Goal: Task Accomplishment & Management: Complete application form

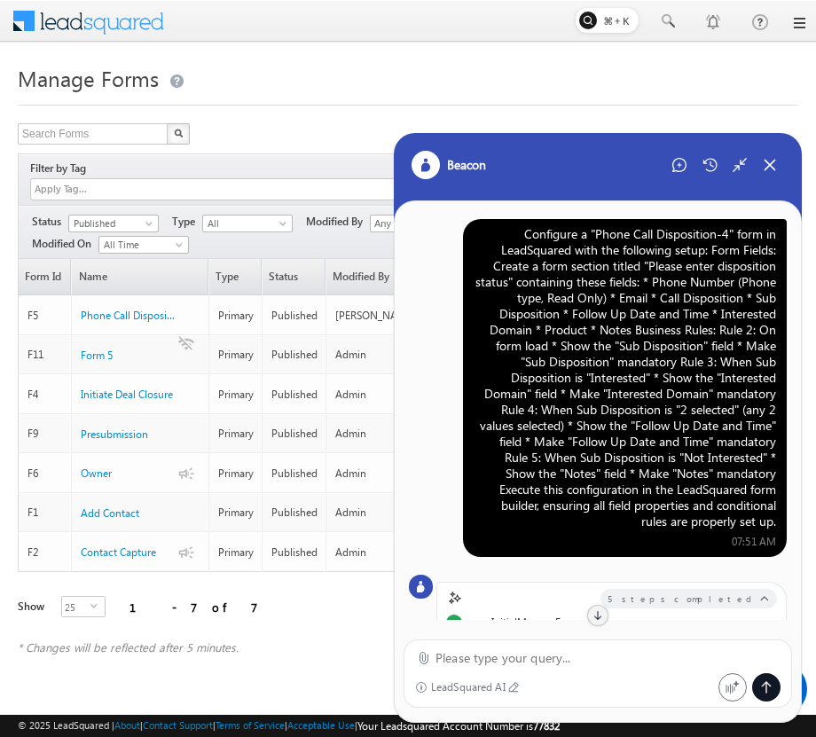
click at [612, 364] on div "Configure a "Phone Call Disposition-4" form in LeadSquared with the following s…" at bounding box center [625, 377] width 302 height 303
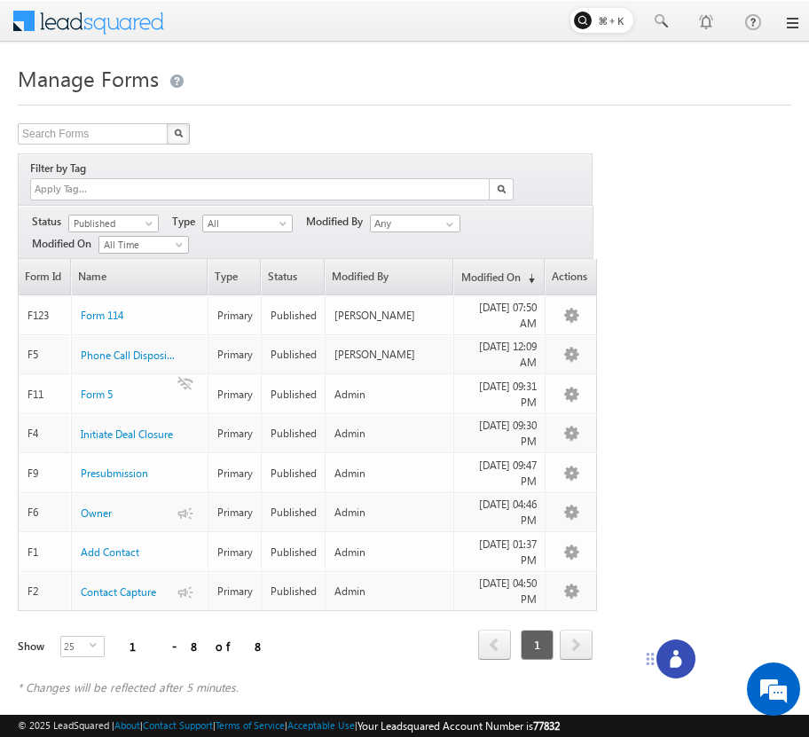
drag, startPoint x: 736, startPoint y: 704, endPoint x: 644, endPoint y: 658, distance: 103.1
click at [644, 658] on icon at bounding box center [650, 659] width 14 height 14
click at [667, 656] on icon at bounding box center [668, 660] width 12 height 12
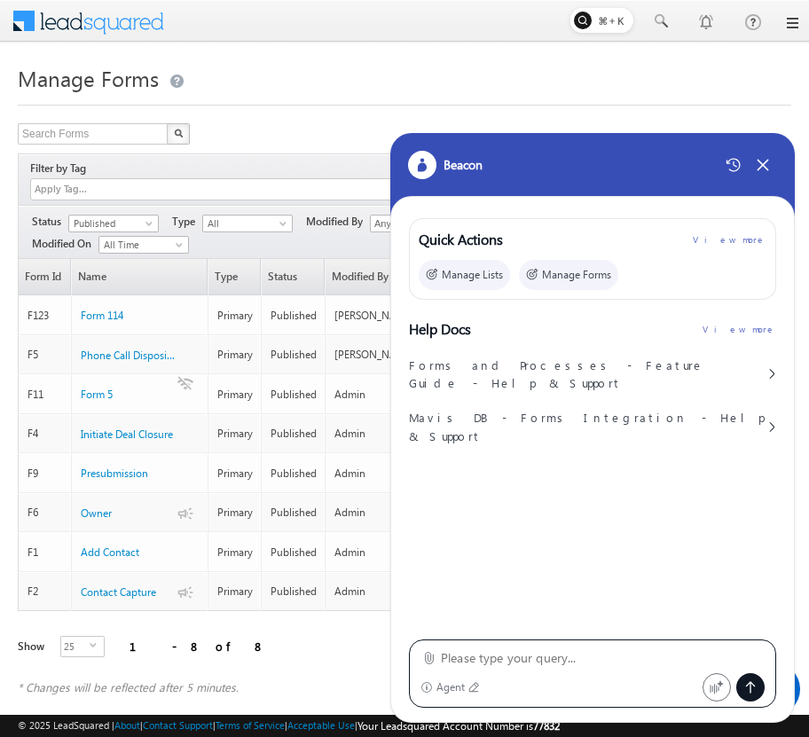
type textarea "Configure a "Phone Call Disposition-4" form in LeadSquared with the following s…"
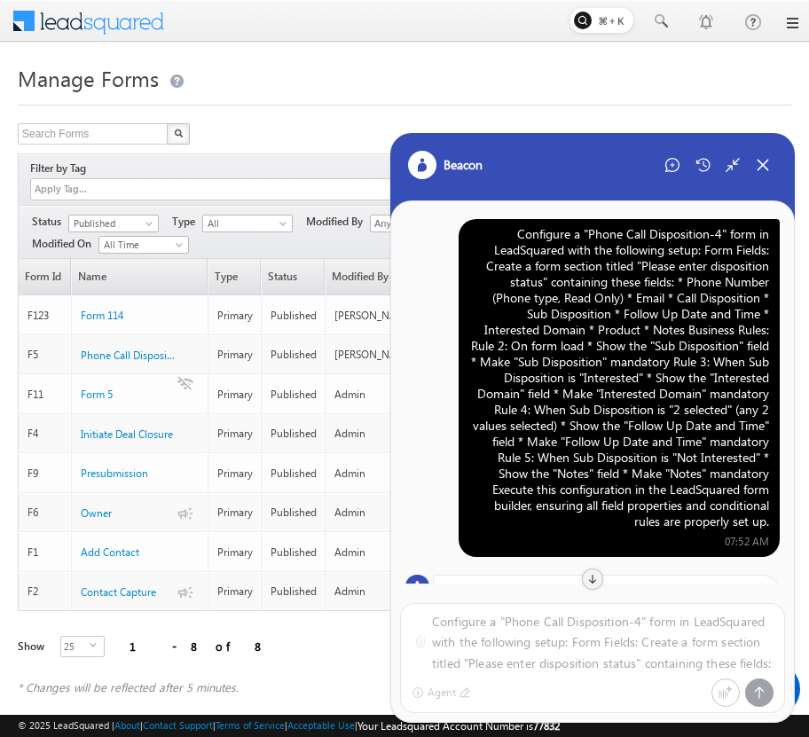
scroll to position [56, 0]
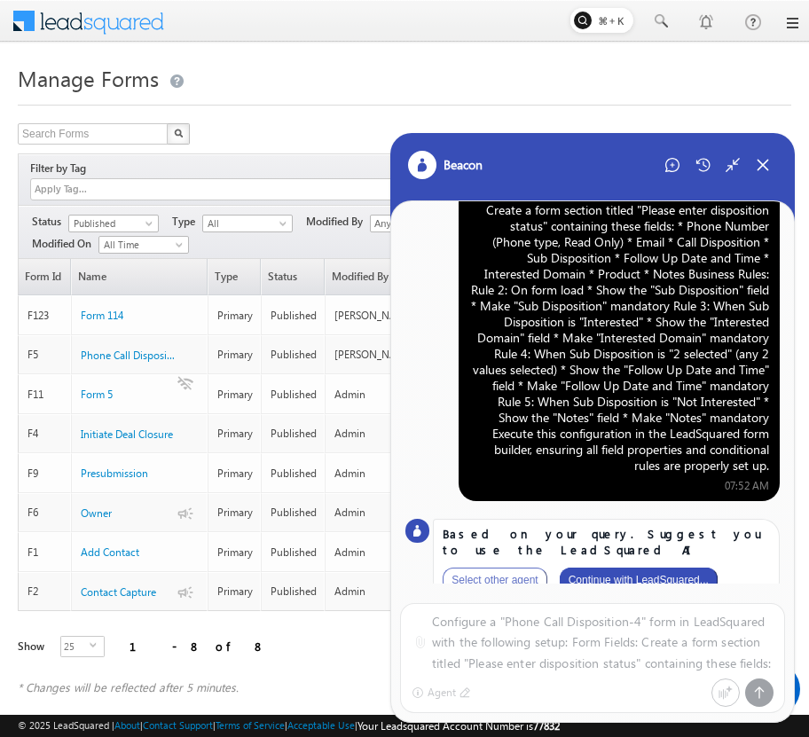
click at [694, 568] on button "Continue with LeadSquared..." at bounding box center [639, 580] width 158 height 25
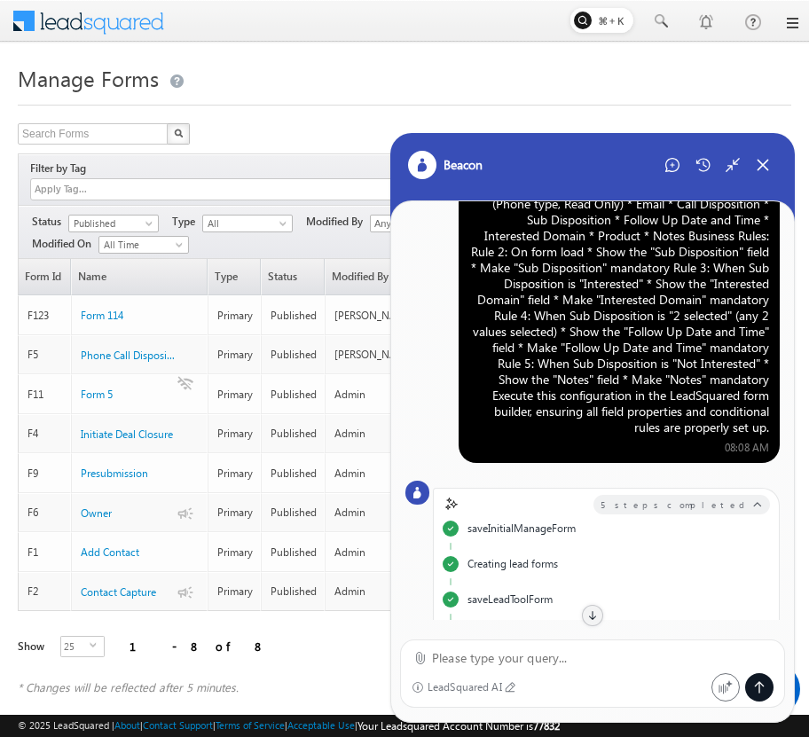
scroll to position [0, 0]
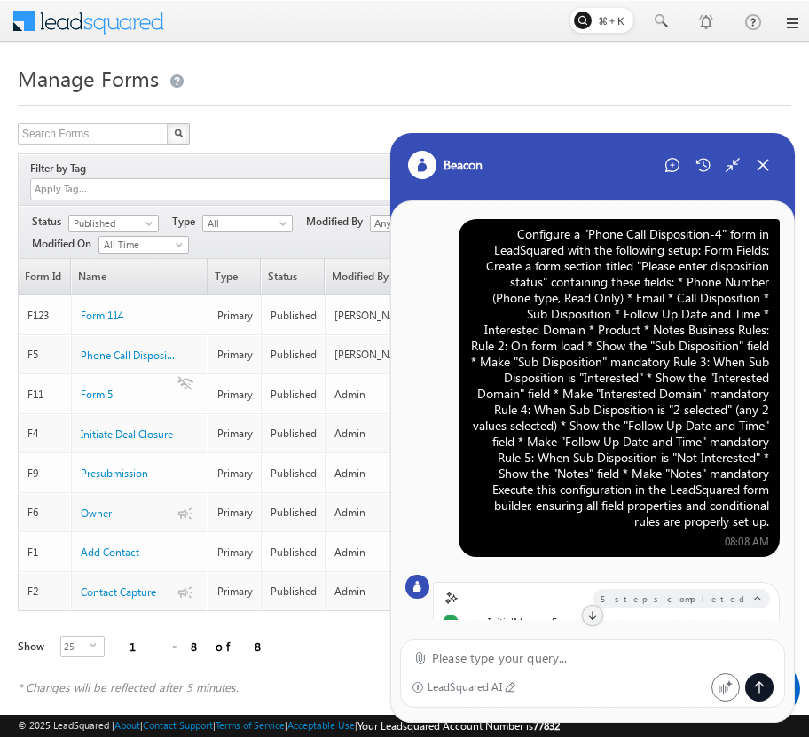
click at [622, 317] on div "Configure a "Phone Call Disposition-4" form in LeadSquared with the following s…" at bounding box center [619, 377] width 300 height 303
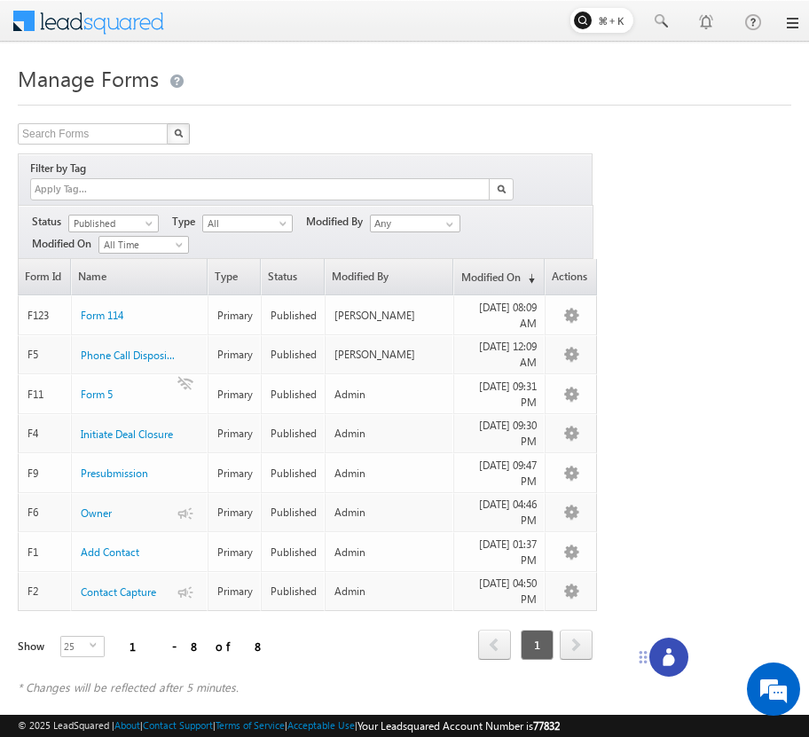
click at [669, 654] on icon at bounding box center [668, 660] width 12 height 12
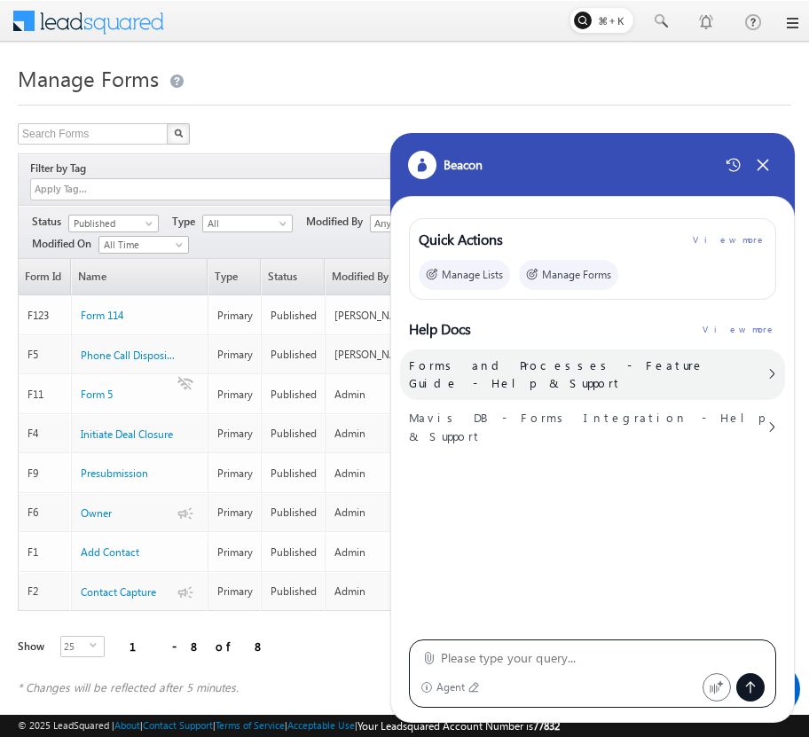
type textarea "Configure a "Phone Call Disposition-4" form in LeadSquared with the following s…"
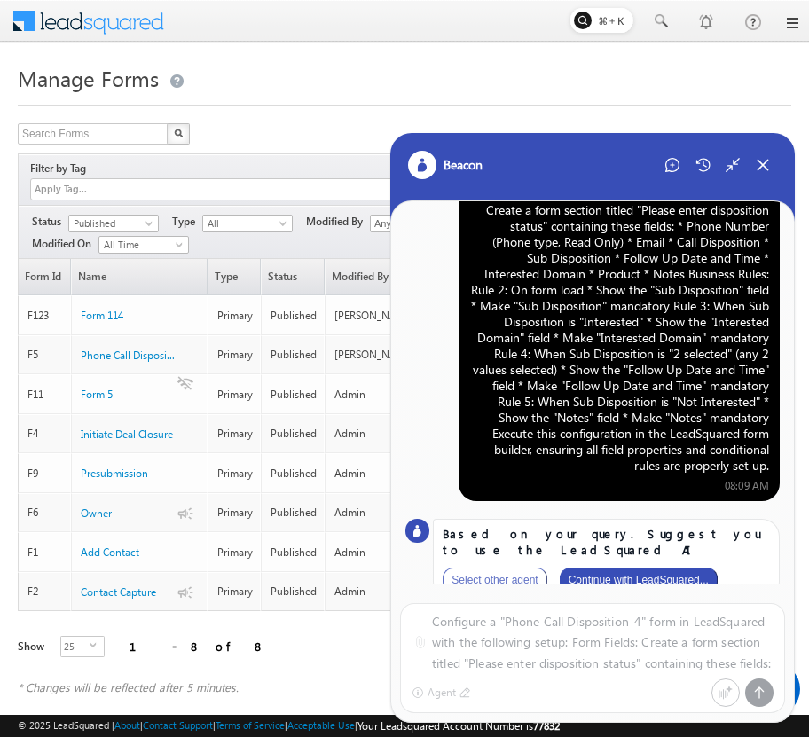
click at [646, 568] on button "Continue with LeadSquared..." at bounding box center [639, 580] width 158 height 25
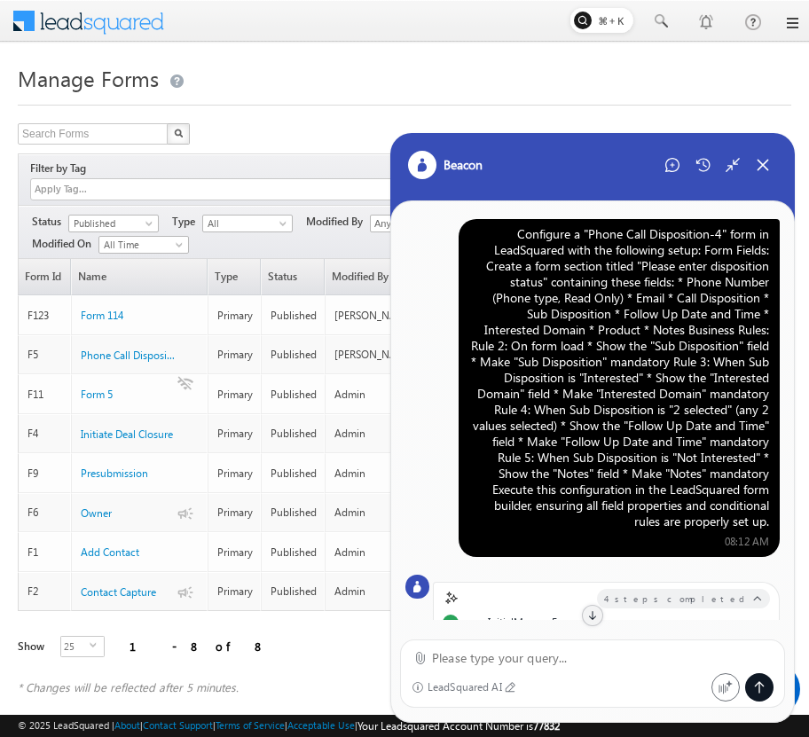
click at [646, 354] on div "Configure a "Phone Call Disposition-4" form in LeadSquared with the following s…" at bounding box center [619, 377] width 300 height 303
click at [674, 171] on icon at bounding box center [672, 165] width 14 height 14
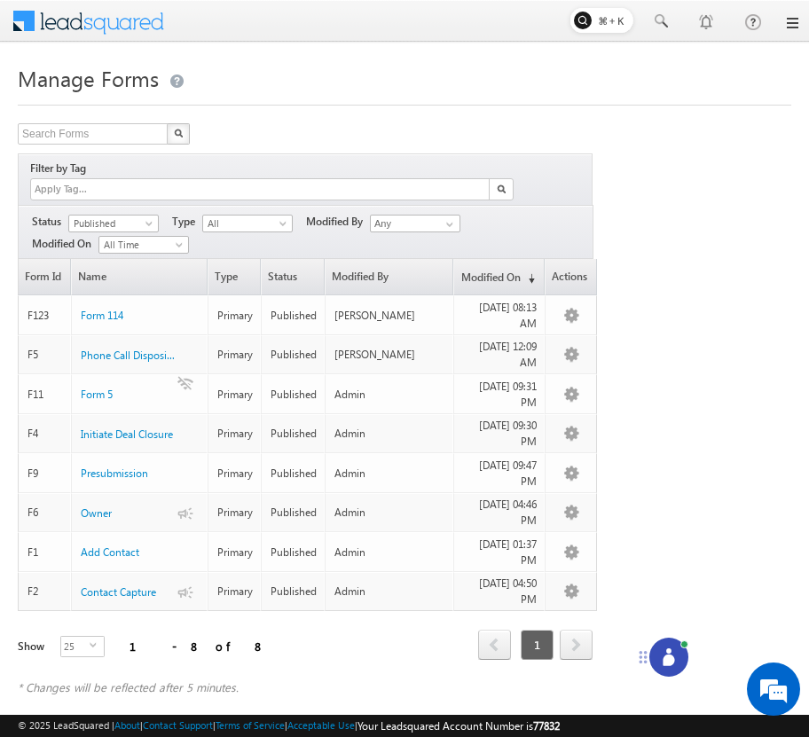
click at [672, 657] on icon at bounding box center [668, 660] width 12 height 12
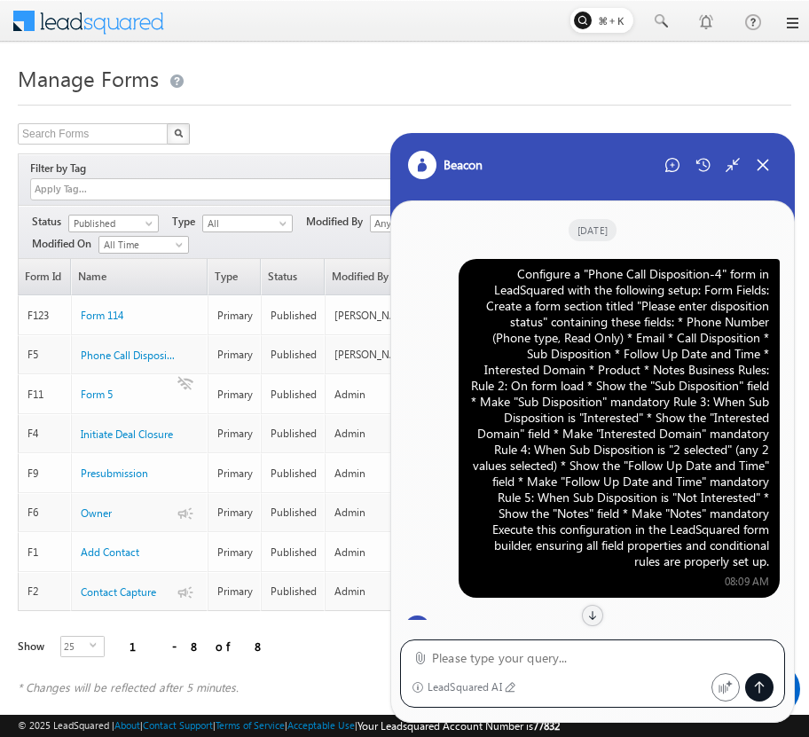
scroll to position [1480, 0]
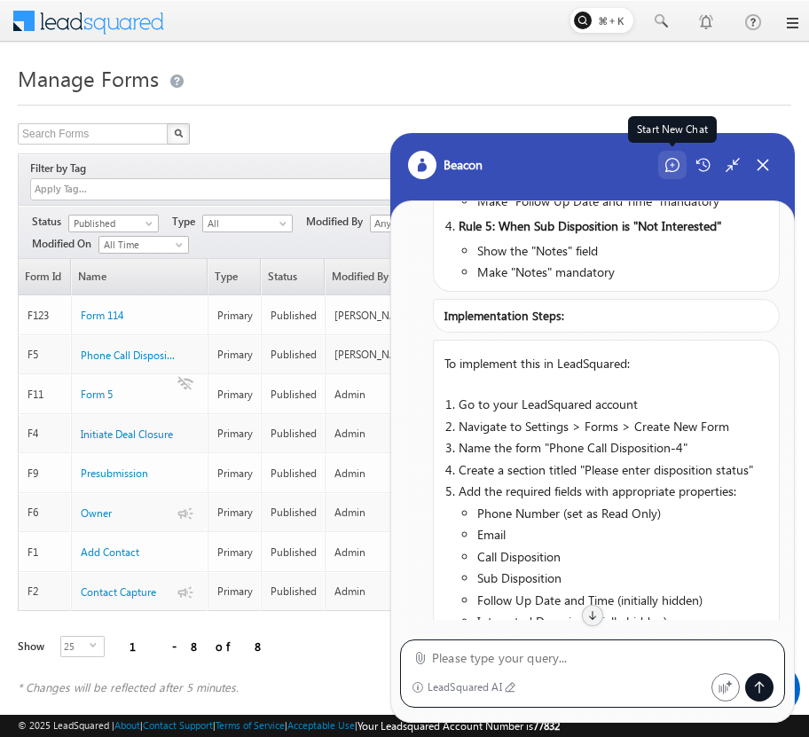
click at [669, 168] on icon at bounding box center [672, 165] width 14 height 14
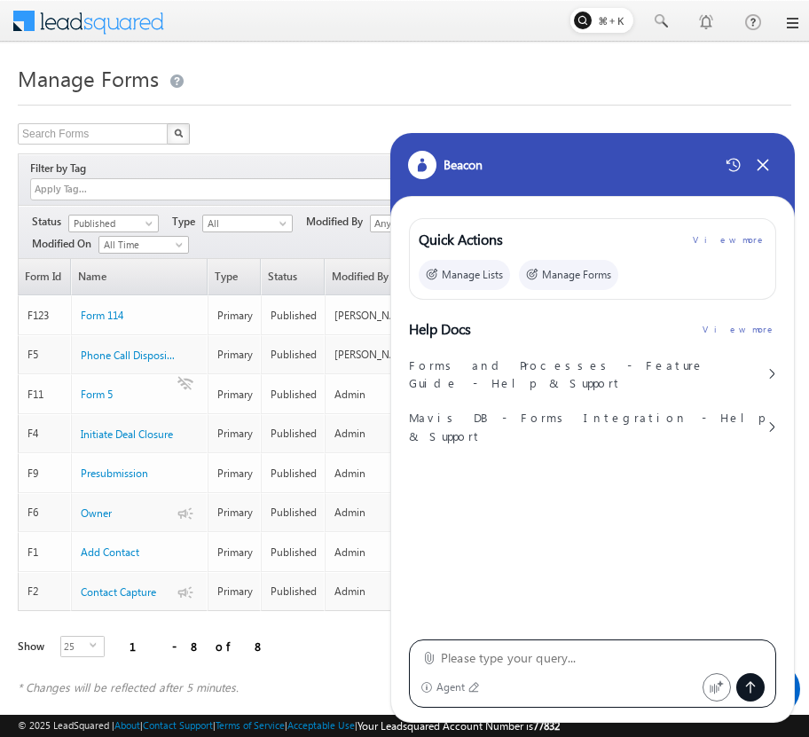
type textarea "Configure a "Phone Call Disposition-4" form in LeadSquared with the following s…"
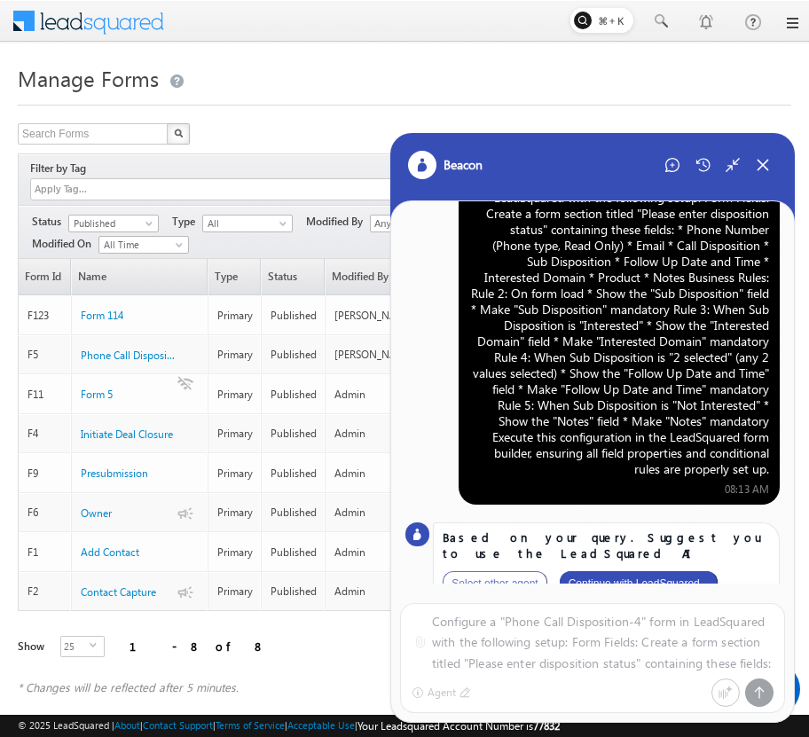
scroll to position [56, 0]
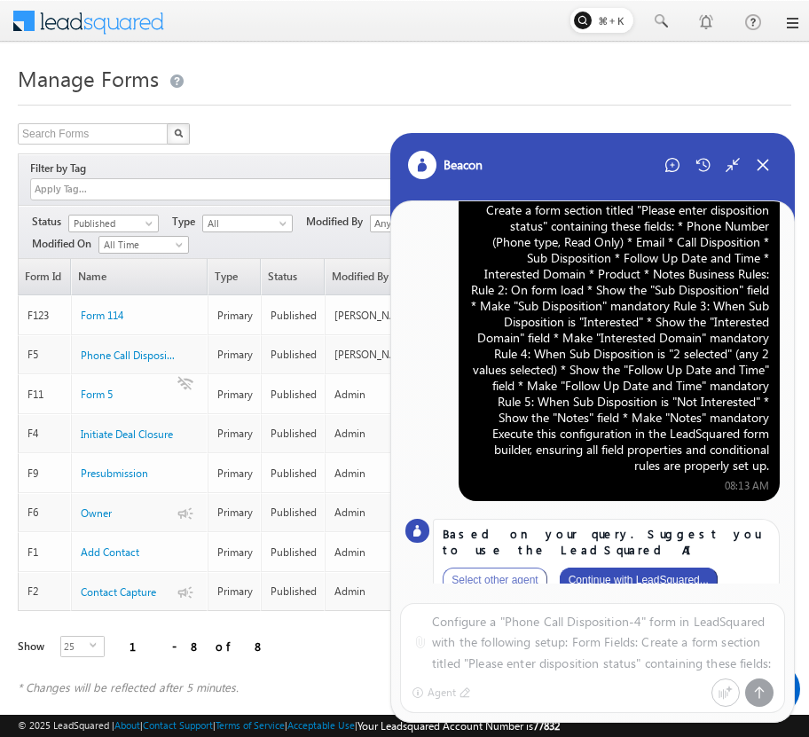
click at [663, 572] on button "Continue with LeadSquared..." at bounding box center [639, 580] width 158 height 25
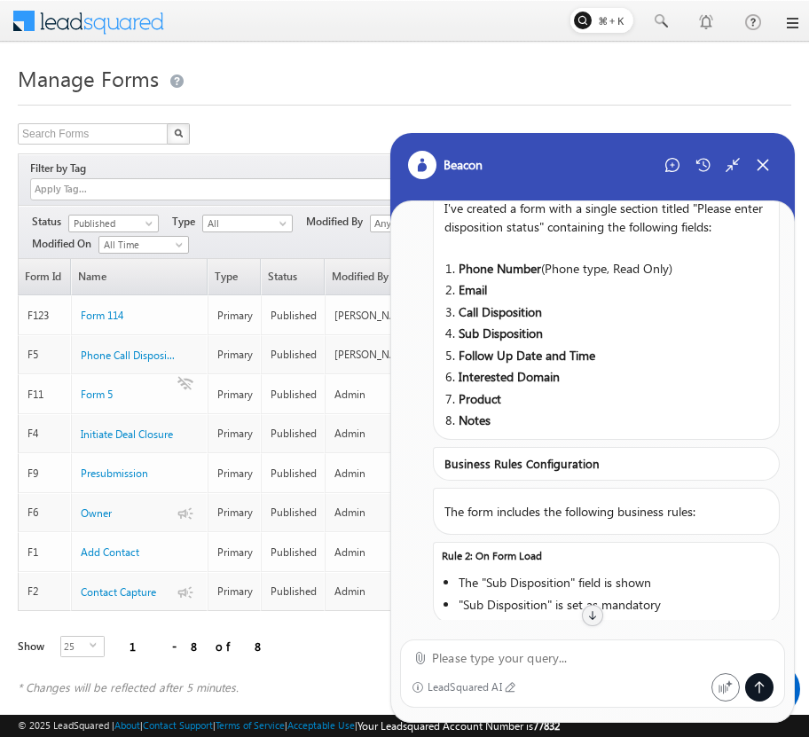
scroll to position [0, 0]
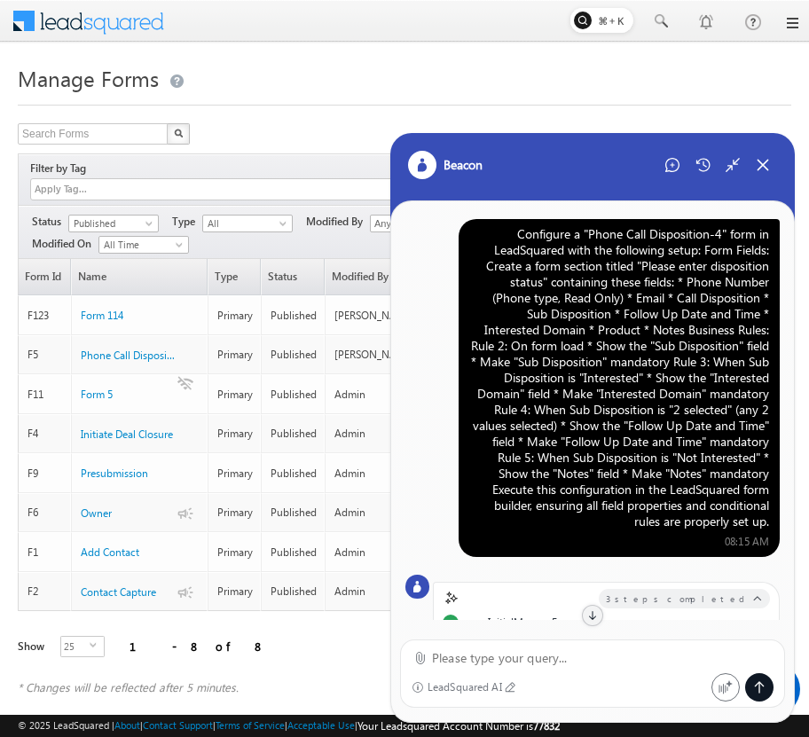
click at [646, 340] on div "Configure a "Phone Call Disposition-4" form in LeadSquared with the following s…" at bounding box center [619, 377] width 300 height 303
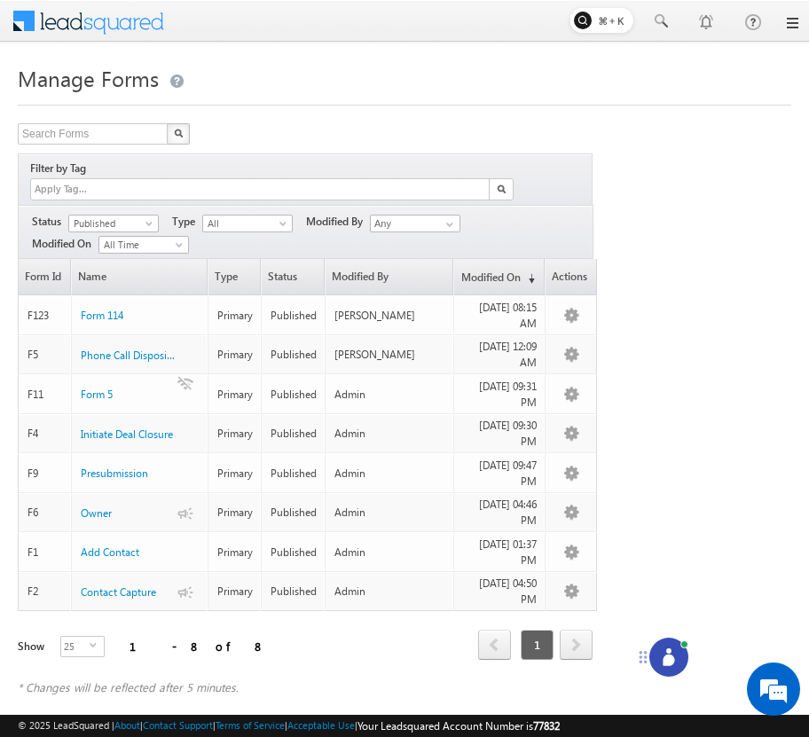
click at [672, 663] on icon at bounding box center [668, 660] width 12 height 12
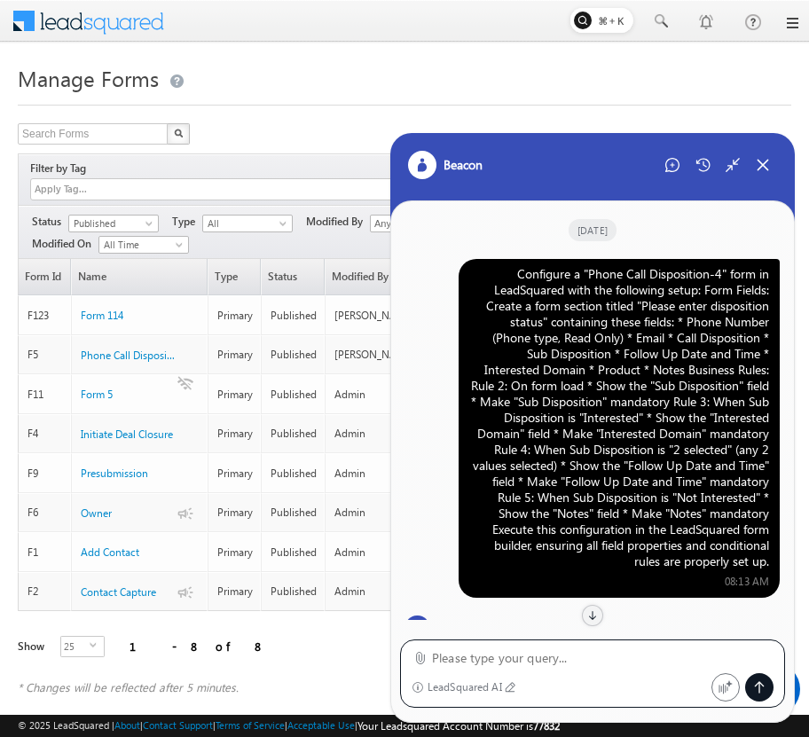
scroll to position [1079, 0]
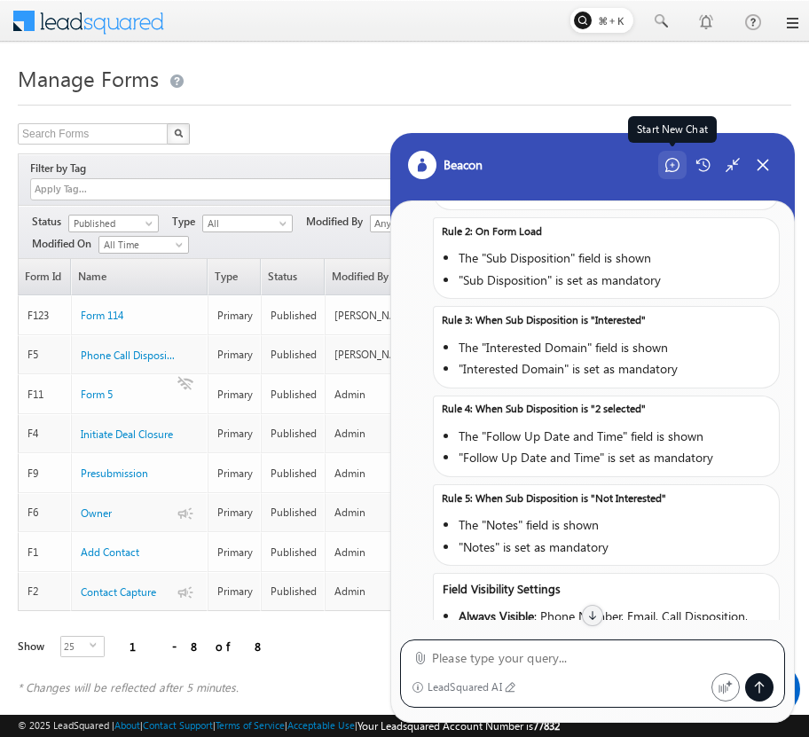
click at [670, 162] on icon at bounding box center [672, 165] width 14 height 14
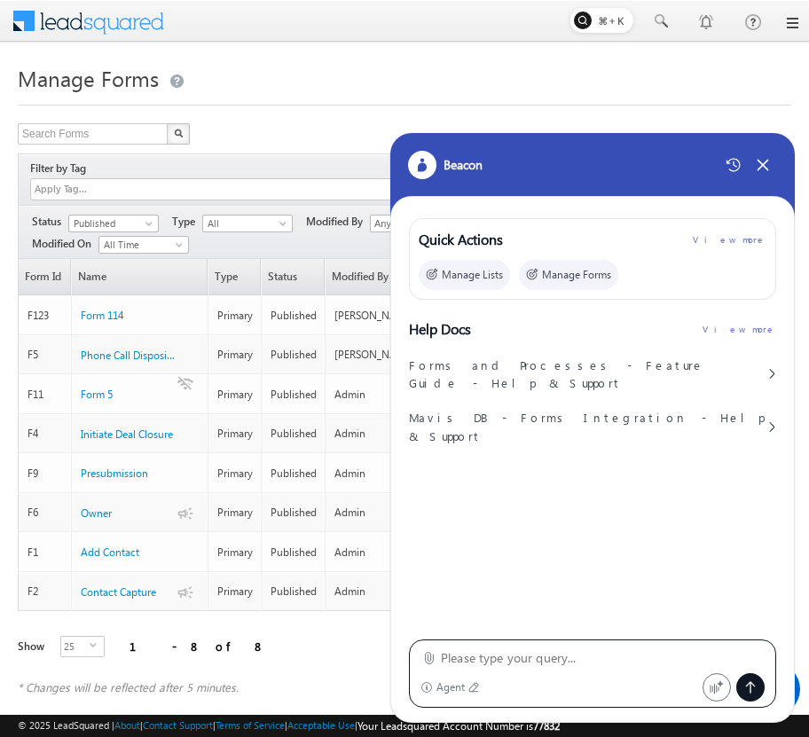
type textarea "Configure a "Phone Call Disposition-4" form in LeadSquared with the following s…"
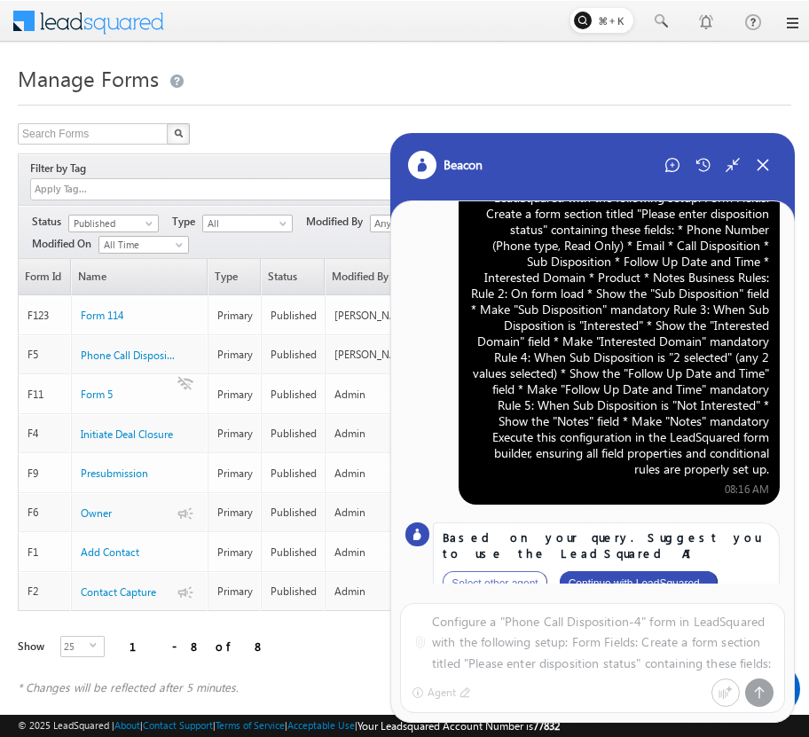
scroll to position [56, 0]
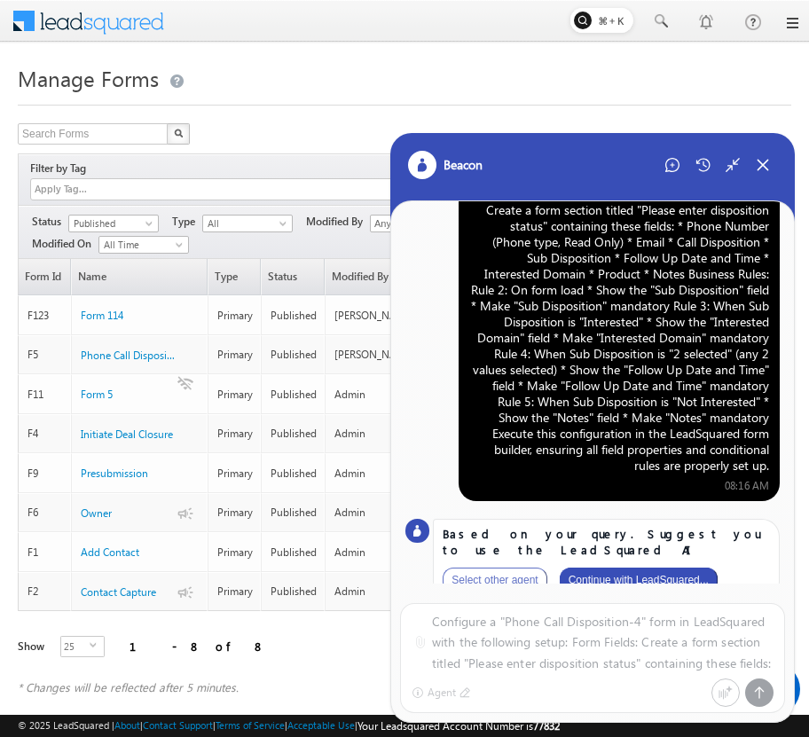
click at [672, 568] on button "Continue with LeadSquared..." at bounding box center [639, 580] width 158 height 25
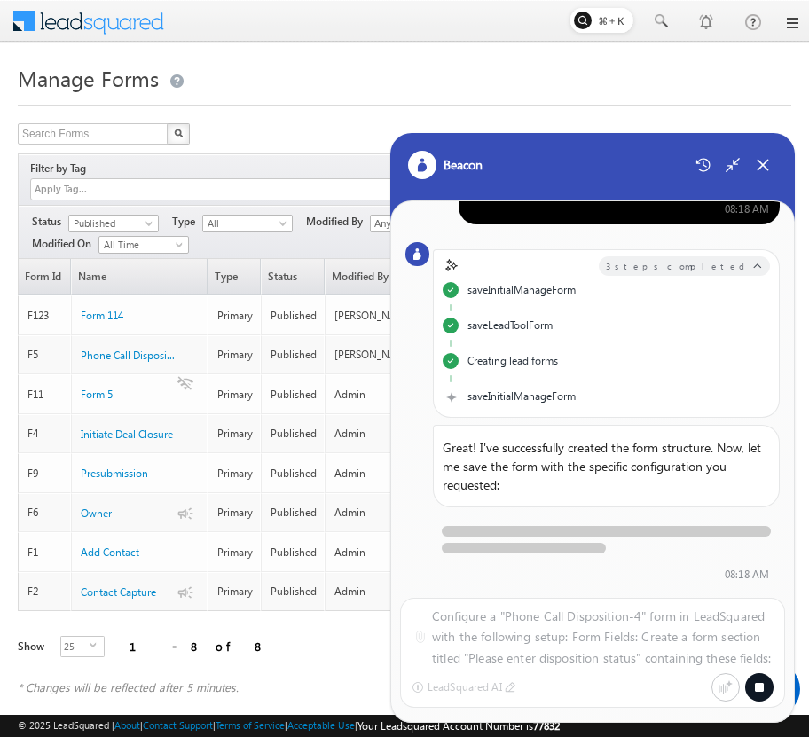
scroll to position [370, 0]
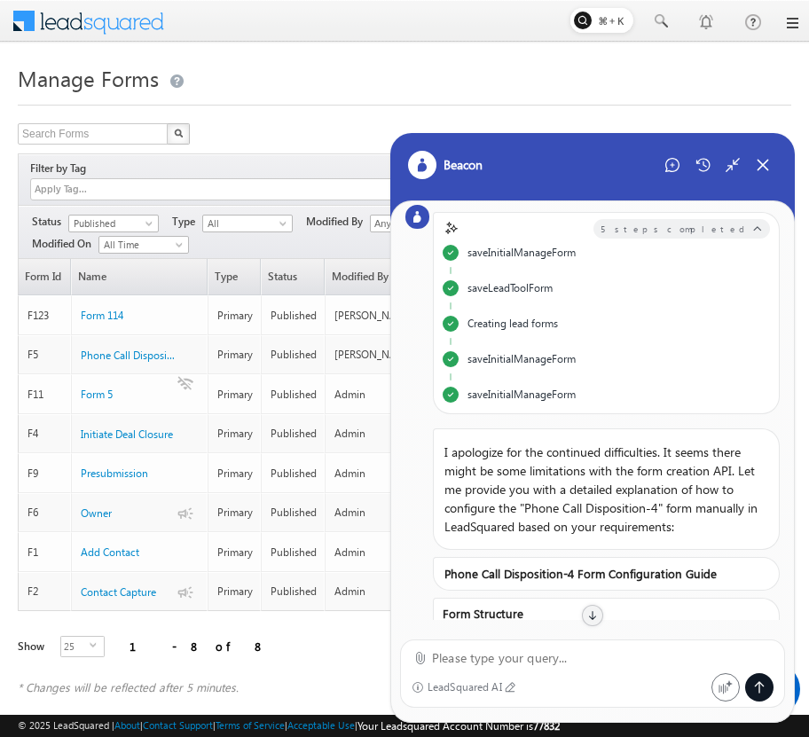
click at [639, 160] on div "Configure a "Phone Call Disposition-4" form in LeadSquared with the following s…" at bounding box center [619, 7] width 300 height 303
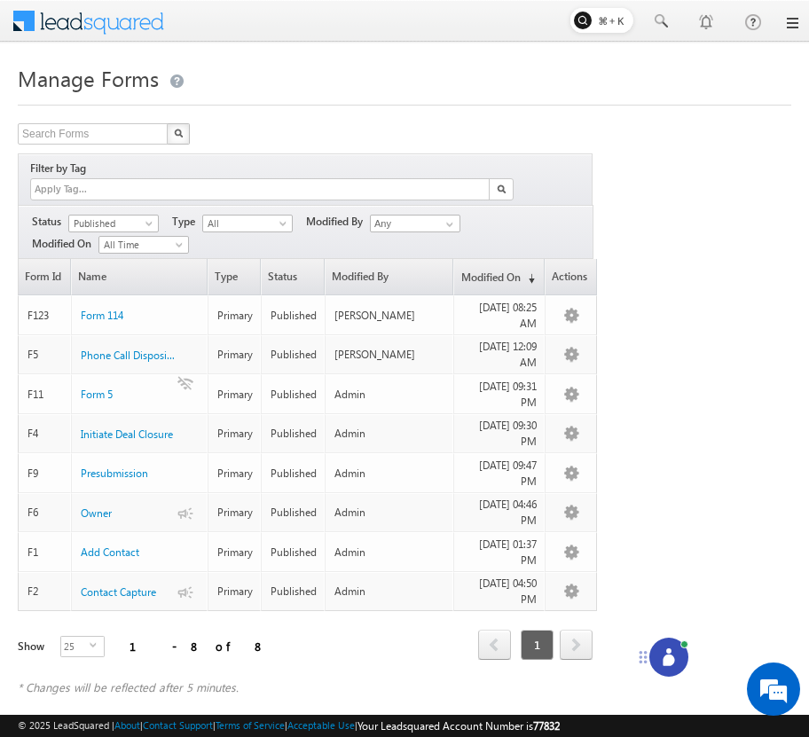
click at [664, 658] on icon at bounding box center [668, 660] width 12 height 12
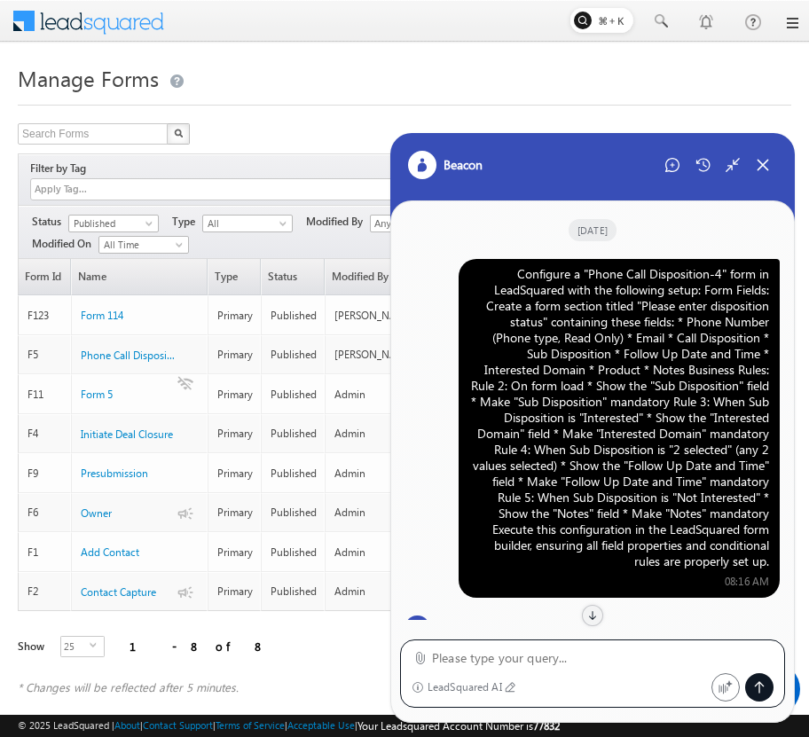
scroll to position [2254, 0]
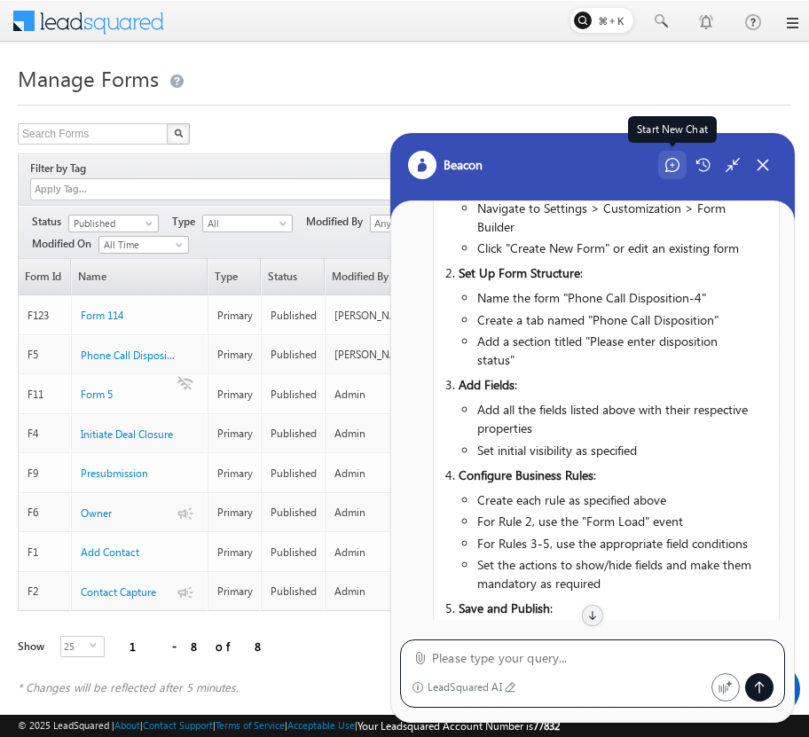
click at [661, 160] on div "Start New Chat" at bounding box center [672, 165] width 28 height 28
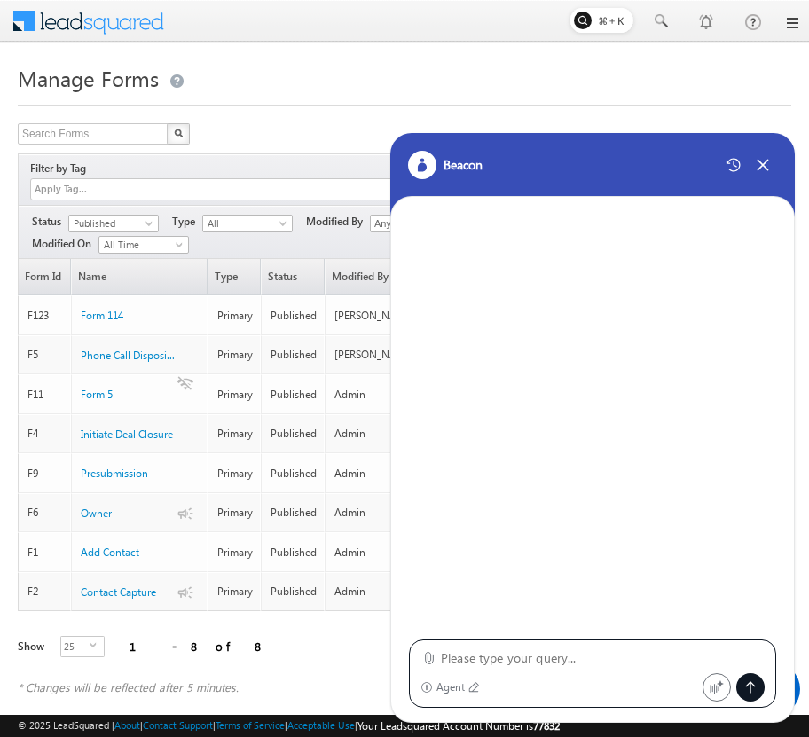
type textarea "Configure a "Phone Call Disposition-4" form in LeadSquared with the following s…"
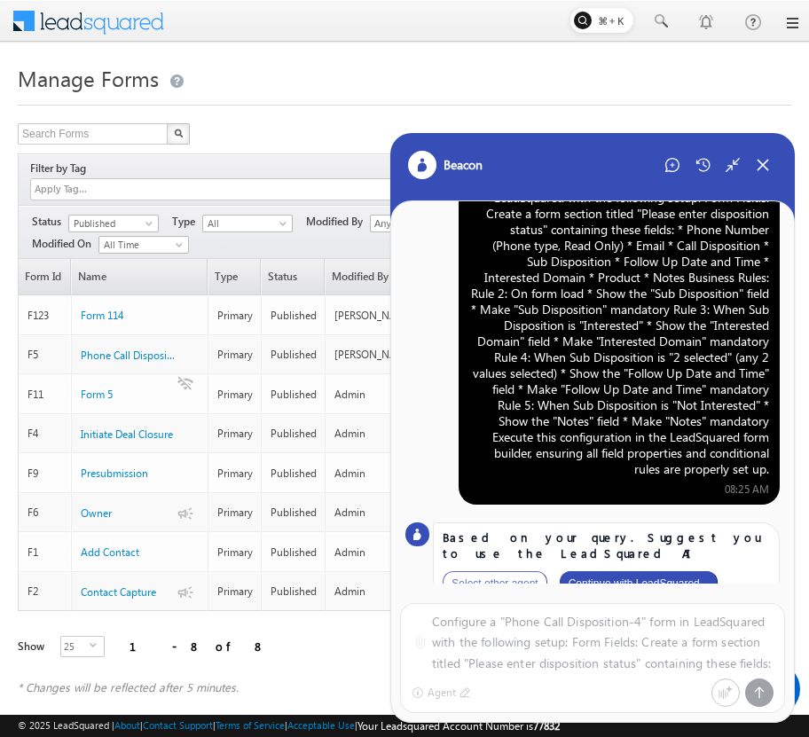
scroll to position [56, 0]
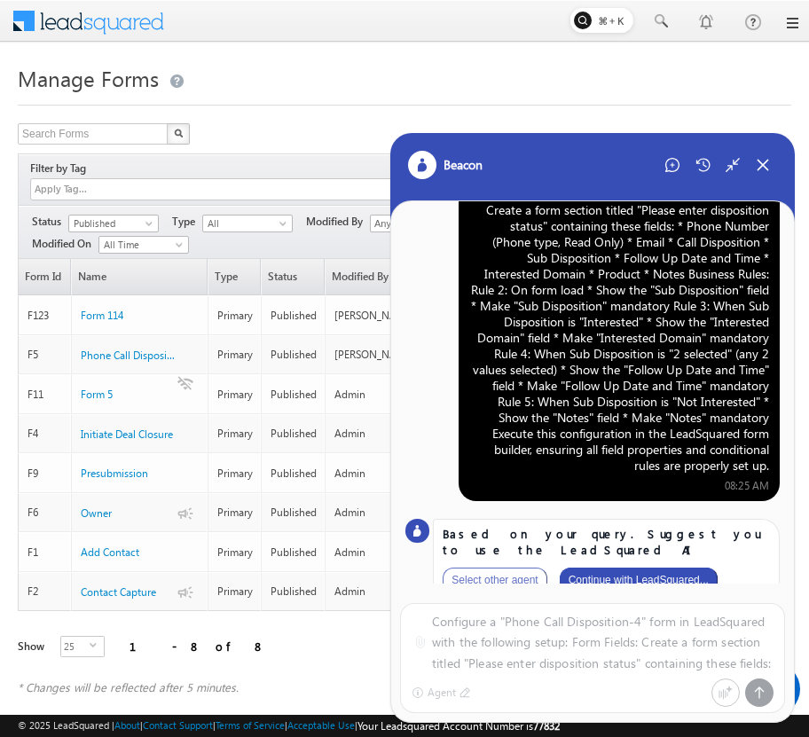
click at [656, 568] on button "Continue with LeadSquared..." at bounding box center [639, 580] width 158 height 25
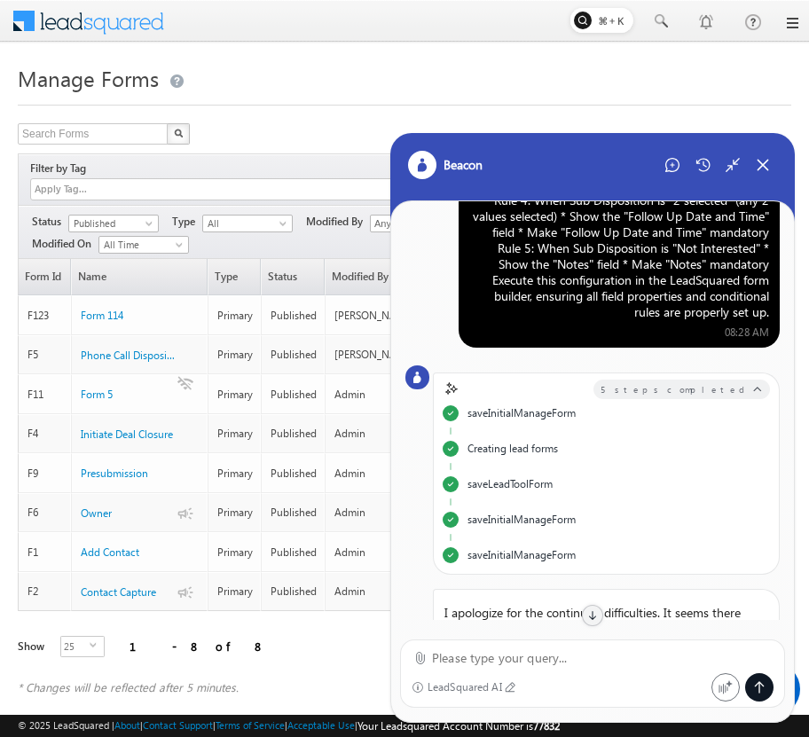
scroll to position [0, 0]
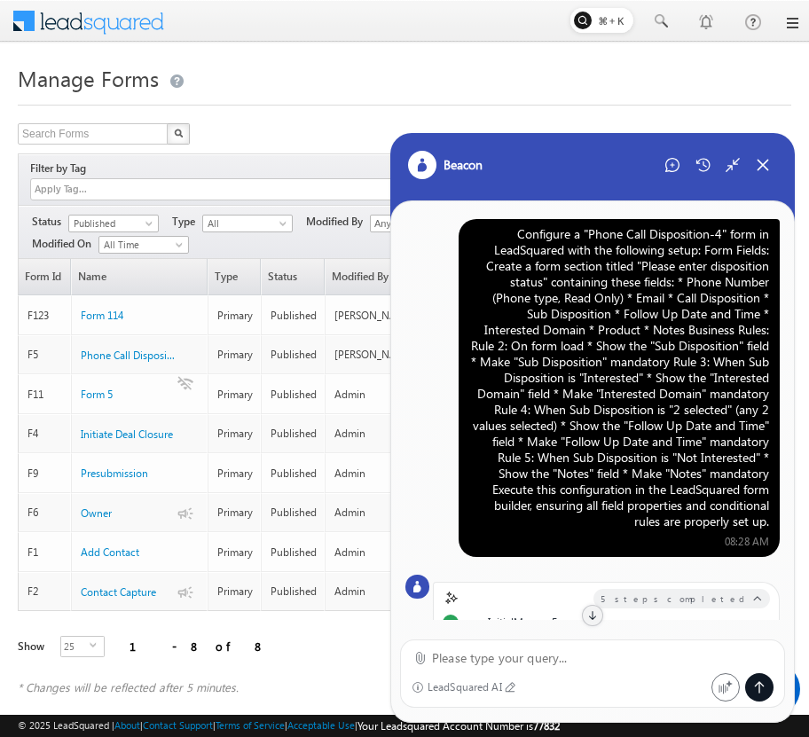
click at [589, 364] on div "Configure a "Phone Call Disposition-4" form in LeadSquared with the following s…" at bounding box center [619, 377] width 300 height 303
click at [691, 372] on div "Configure a "Phone Call Disposition-4" form in LeadSquared with the following s…" at bounding box center [619, 377] width 300 height 303
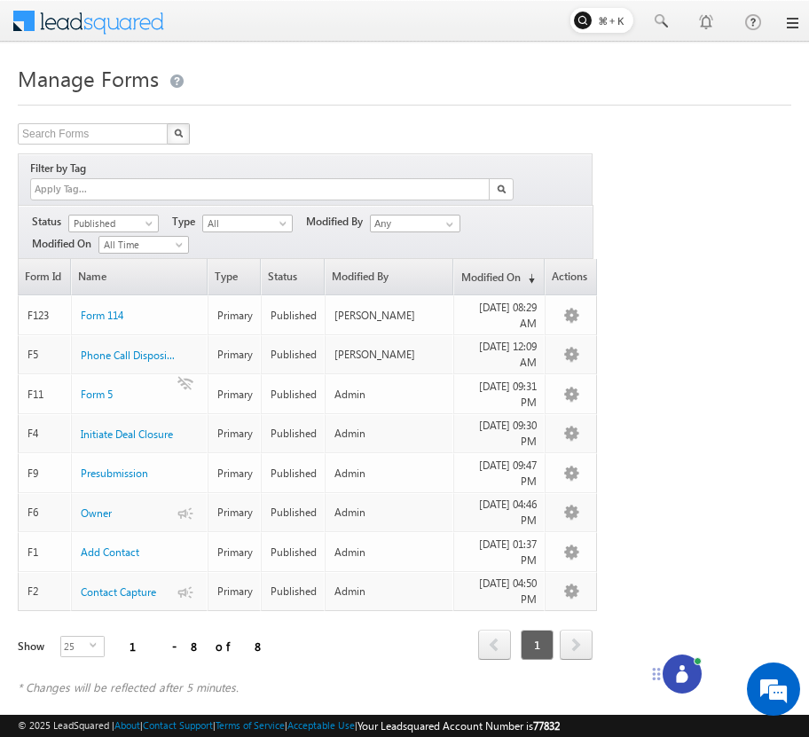
drag, startPoint x: 732, startPoint y: 701, endPoint x: 633, endPoint y: 665, distance: 105.8
click at [649, 667] on icon at bounding box center [656, 674] width 14 height 14
click at [663, 666] on icon at bounding box center [661, 670] width 12 height 12
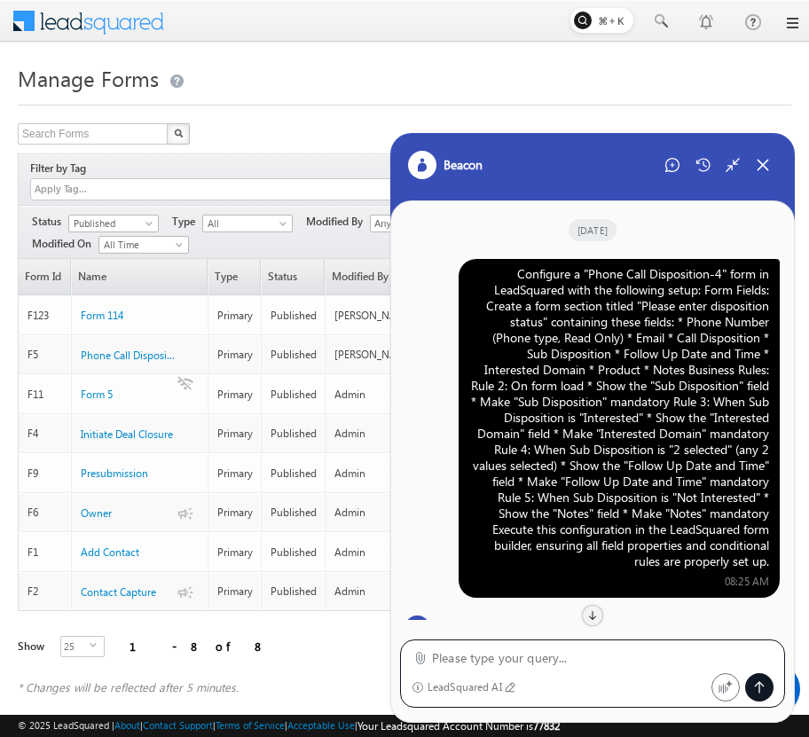
scroll to position [1922, 0]
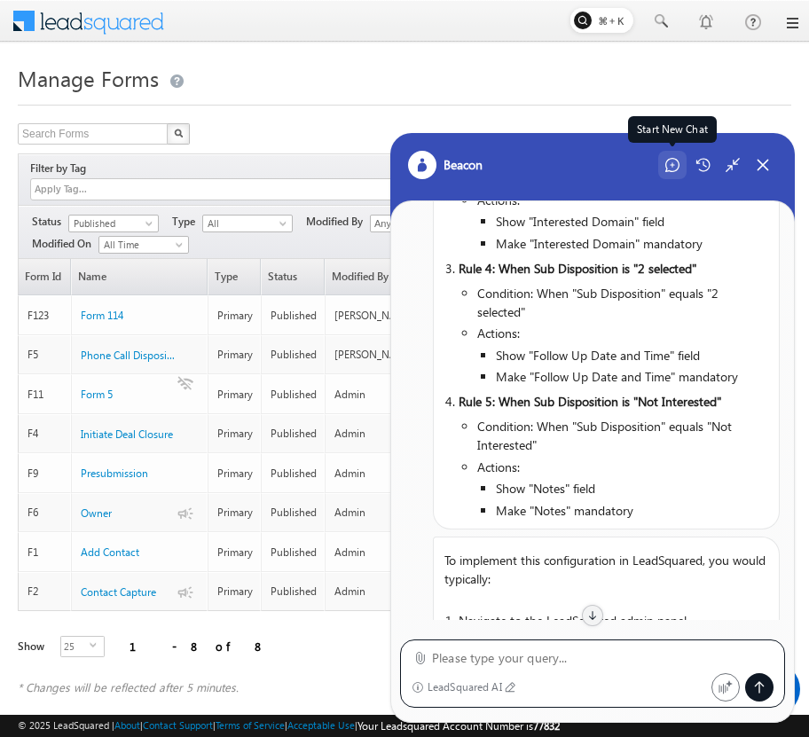
click at [665, 170] on icon at bounding box center [672, 165] width 14 height 14
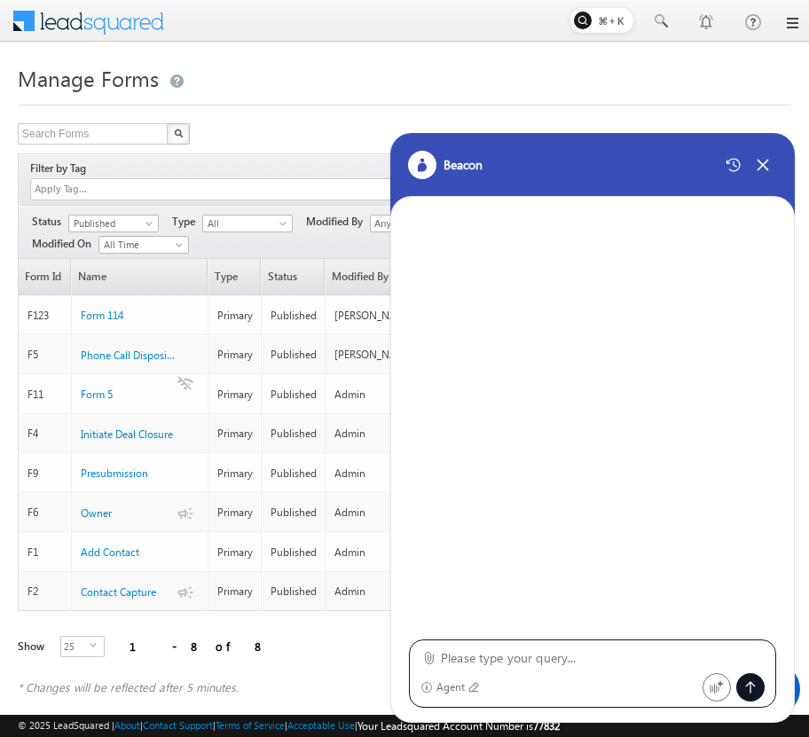
click at [664, 170] on div "Beacon" at bounding box center [592, 165] width 369 height 28
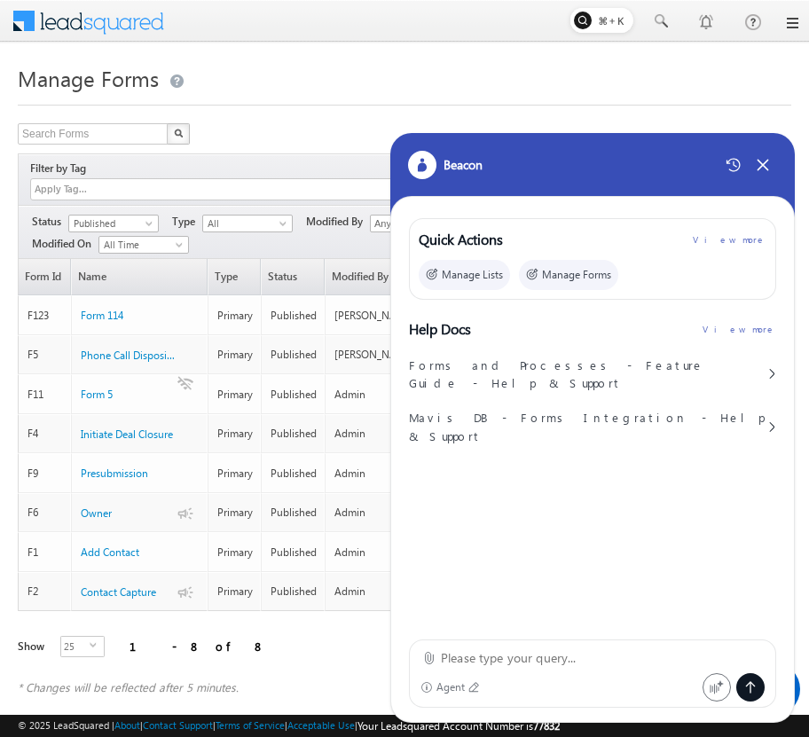
click at [524, 668] on textarea at bounding box center [603, 657] width 324 height 21
paste textarea "Configure a "Phone Call Disposition-4" form in LeadSquared with the following s…"
type textarea "Configure a "Phone Call Disposition-4" form in LeadSquared with the following s…"
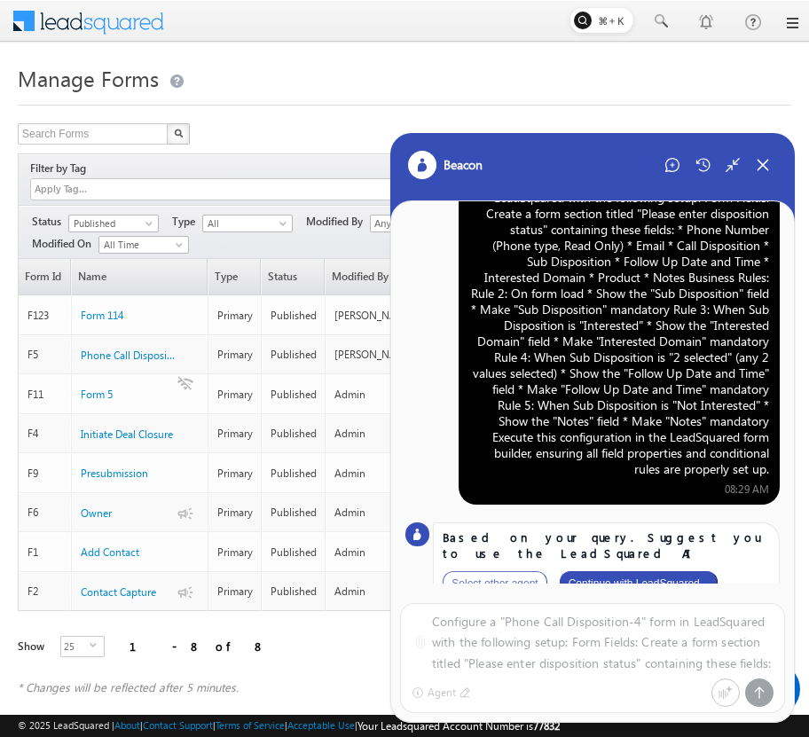
scroll to position [56, 0]
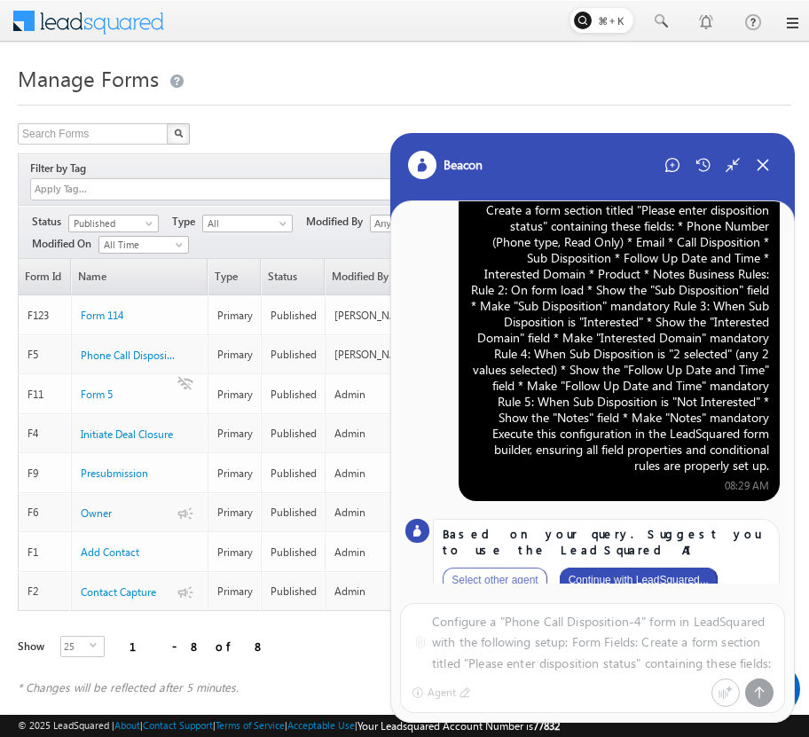
click at [634, 568] on button "Continue with LeadSquared..." at bounding box center [639, 580] width 158 height 25
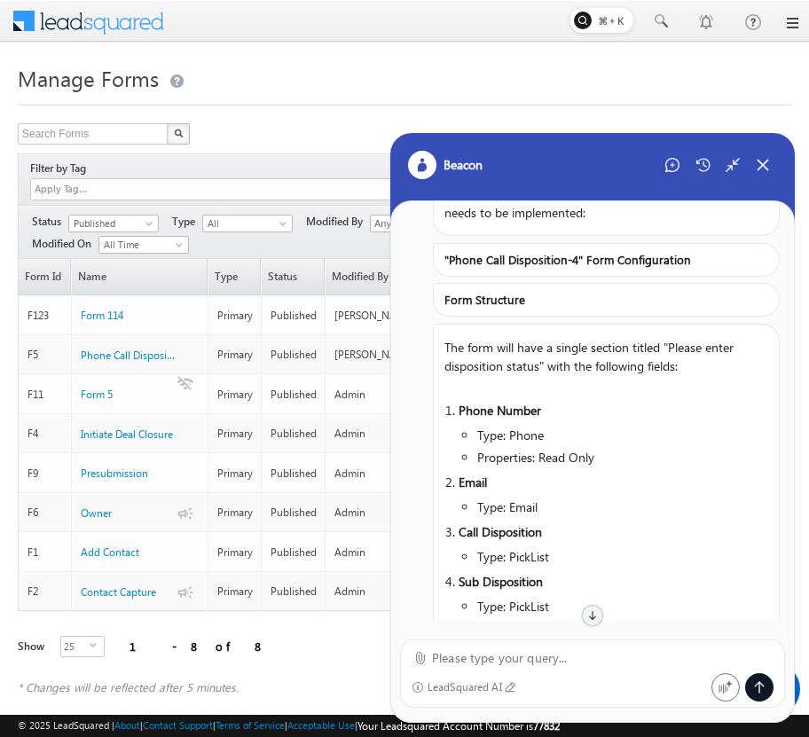
scroll to position [0, 0]
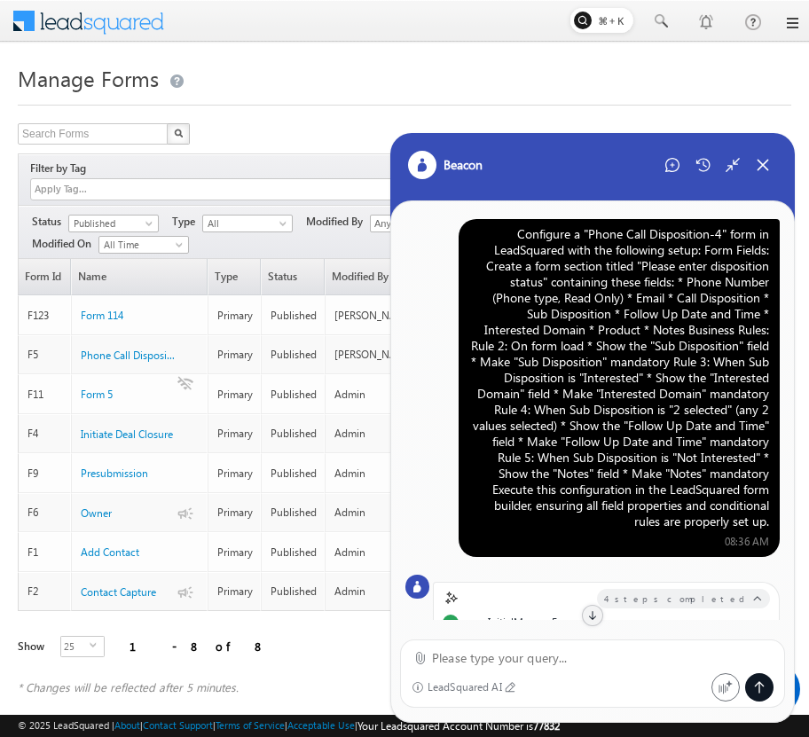
click at [657, 333] on div "Configure a "Phone Call Disposition-4" form in LeadSquared with the following s…" at bounding box center [619, 377] width 300 height 303
click at [761, 309] on div "Configure a "Phone Call Disposition-4" form in LeadSquared with the following s…" at bounding box center [619, 377] width 300 height 303
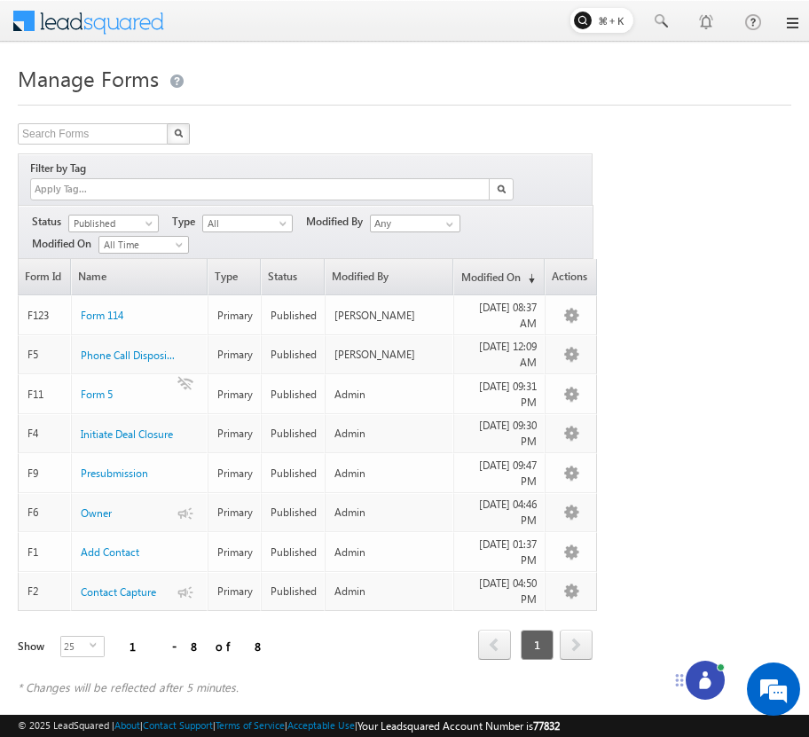
drag, startPoint x: 732, startPoint y: 701, endPoint x: 669, endPoint y: 678, distance: 65.9
click at [672, 678] on icon at bounding box center [679, 680] width 14 height 14
click at [691, 678] on icon at bounding box center [700, 681] width 18 height 18
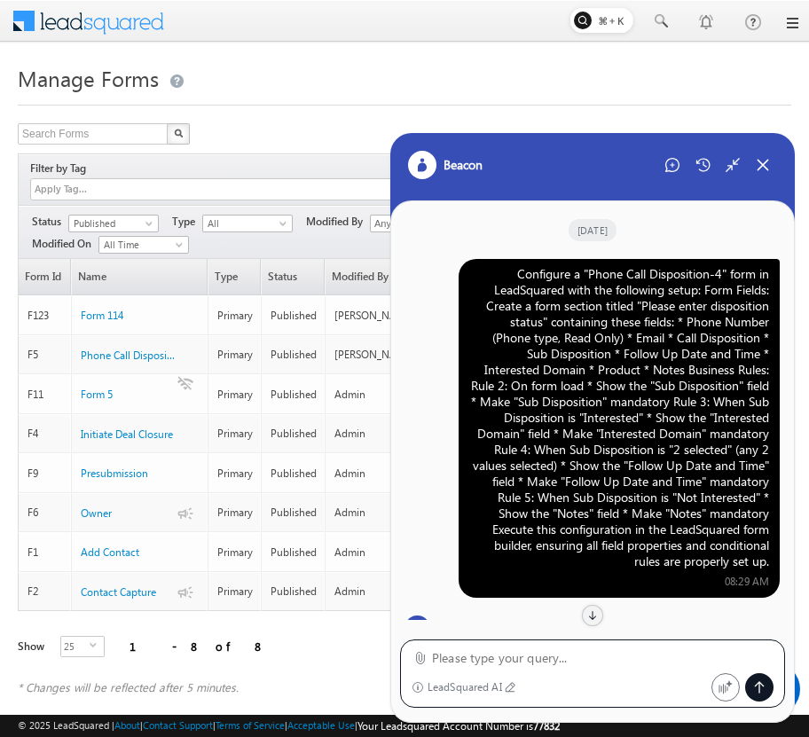
scroll to position [1490, 0]
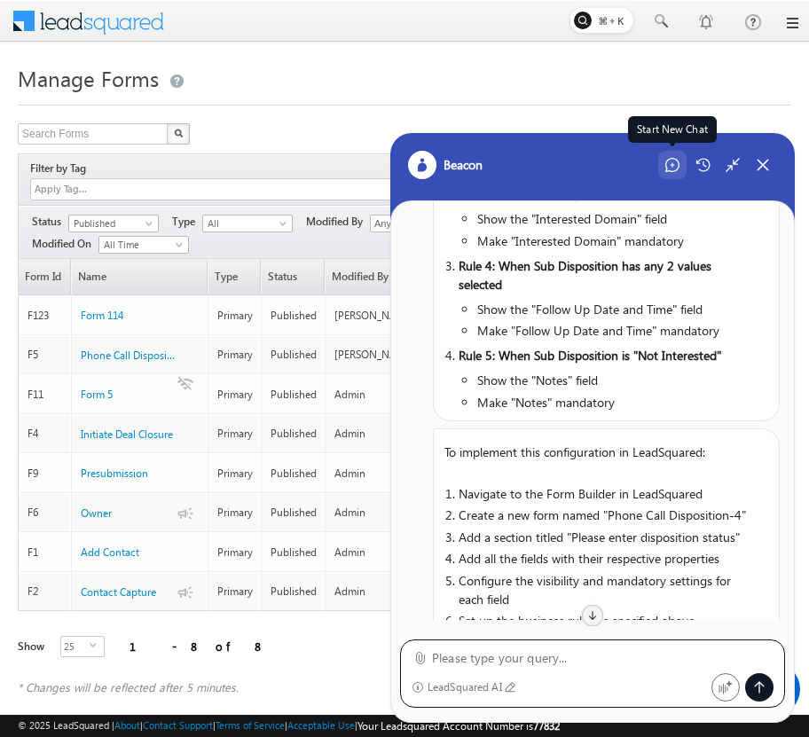
click at [677, 165] on icon at bounding box center [672, 165] width 14 height 14
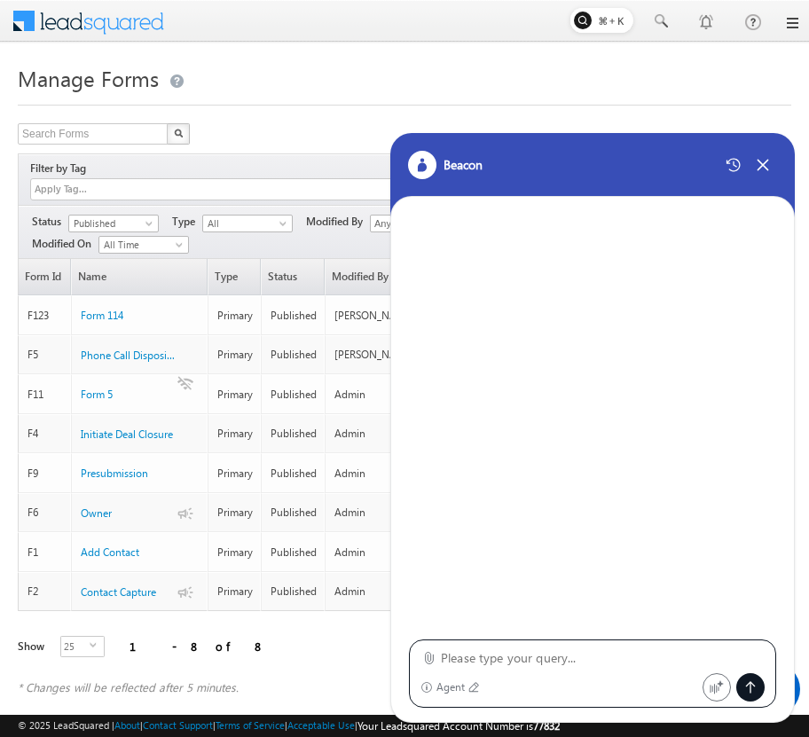
type textarea "Configure a "Phone Call Disposition-4" form in LeadSquared with the following s…"
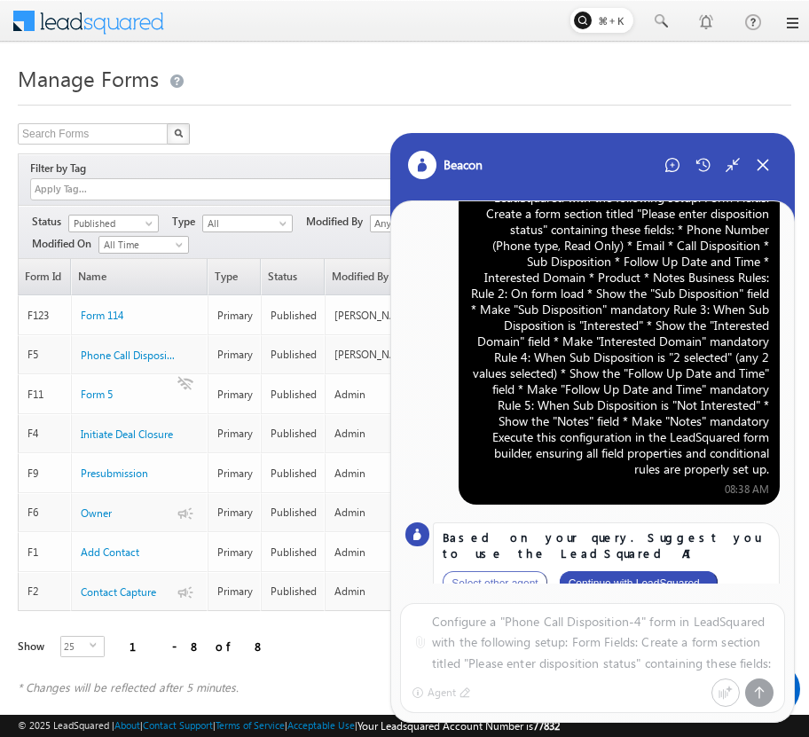
scroll to position [56, 0]
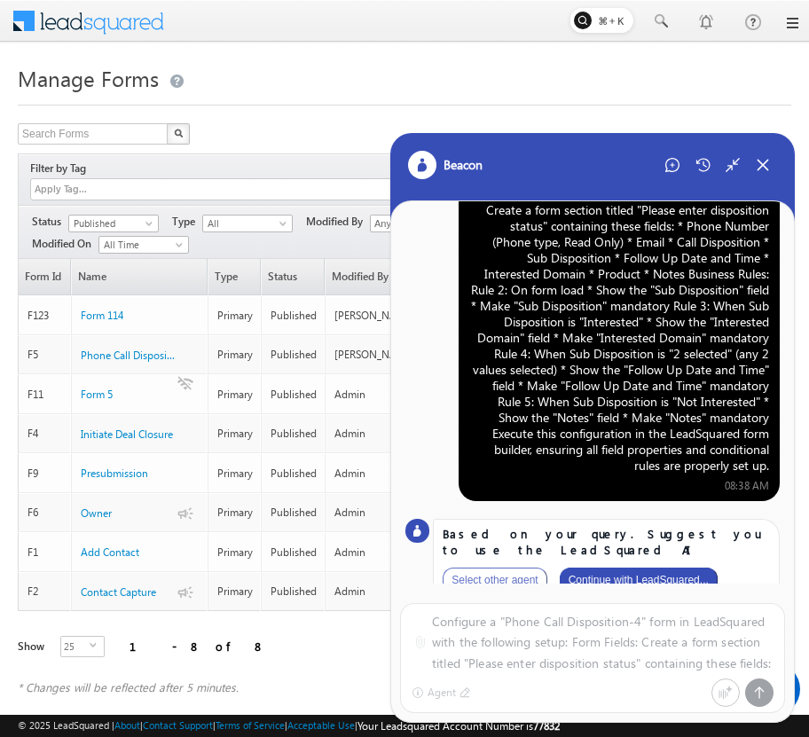
click at [659, 568] on button "Continue with LeadSquared..." at bounding box center [639, 580] width 158 height 25
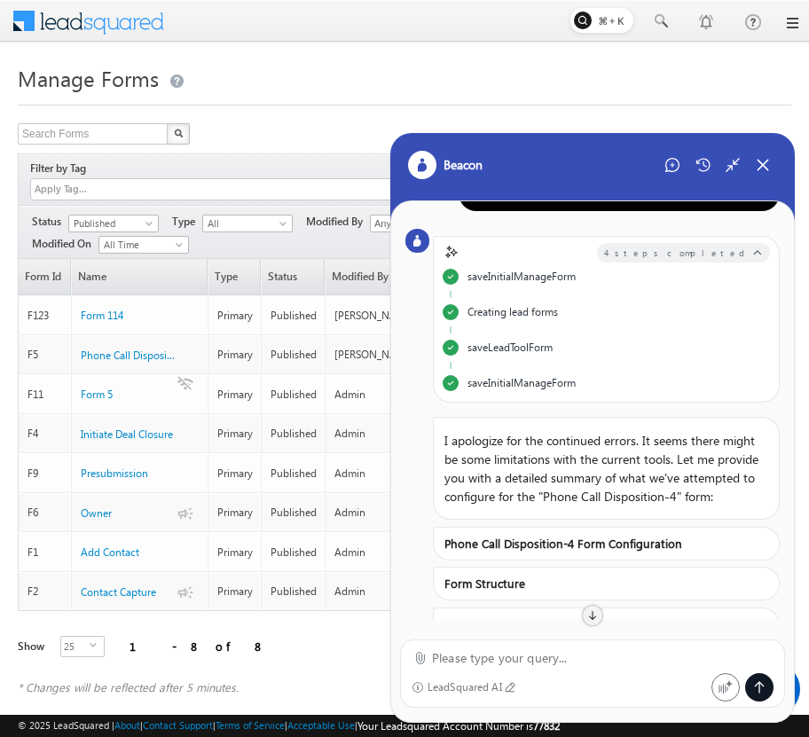
scroll to position [0, 0]
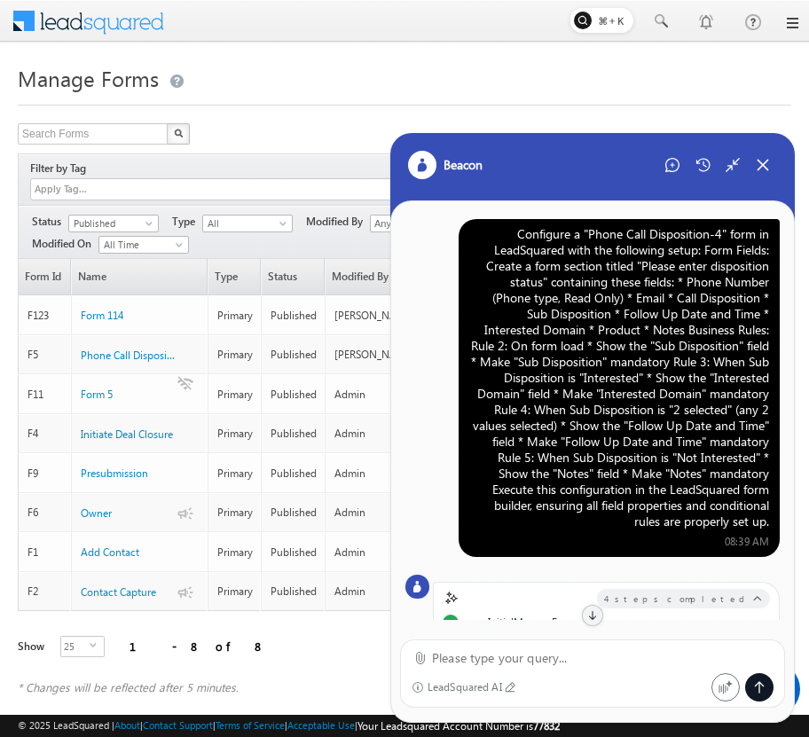
click at [644, 302] on div "Configure a "Phone Call Disposition-4" form in LeadSquared with the following s…" at bounding box center [619, 377] width 300 height 303
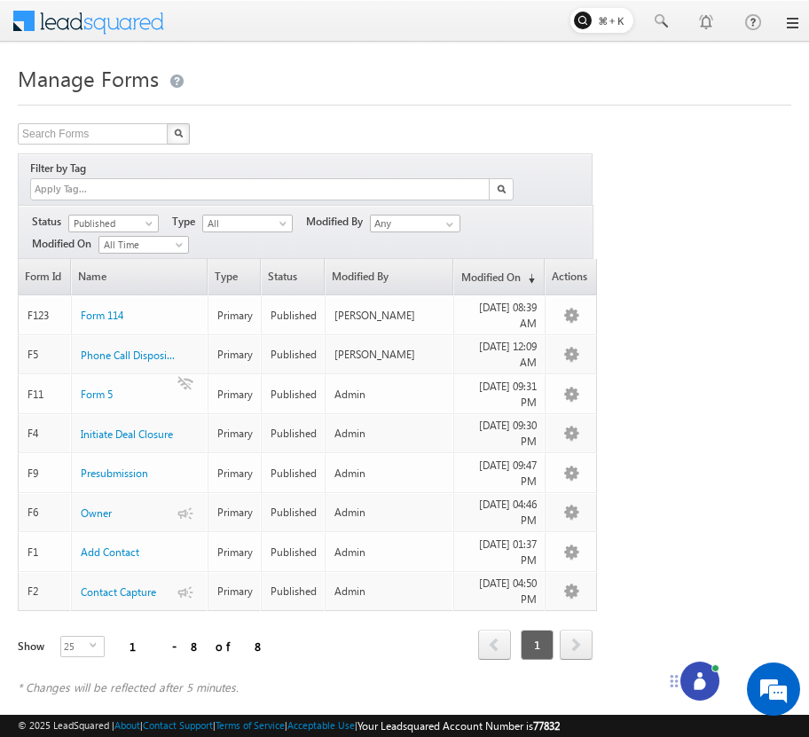
click at [702, 682] on icon at bounding box center [699, 684] width 12 height 12
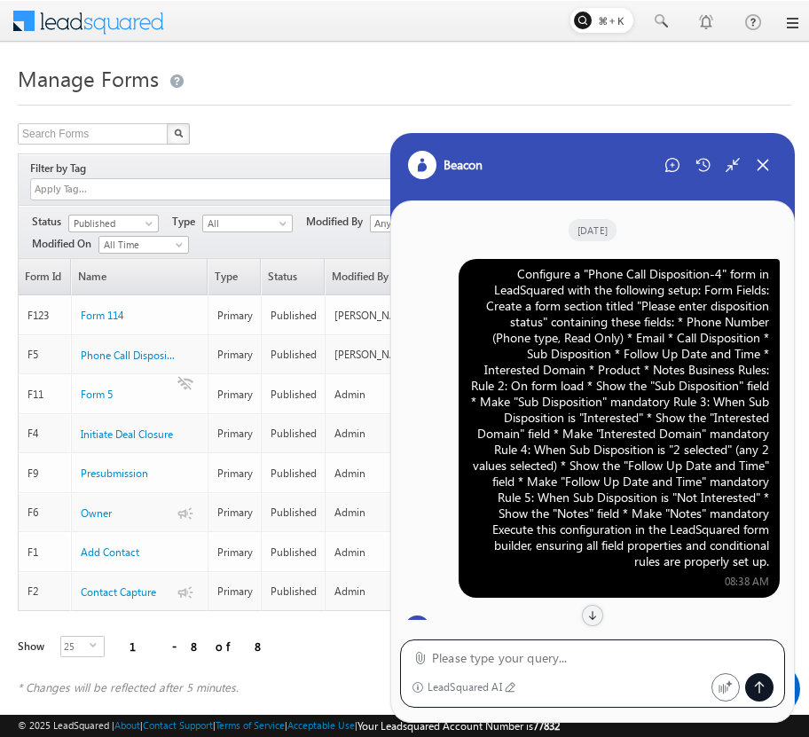
scroll to position [1688, 0]
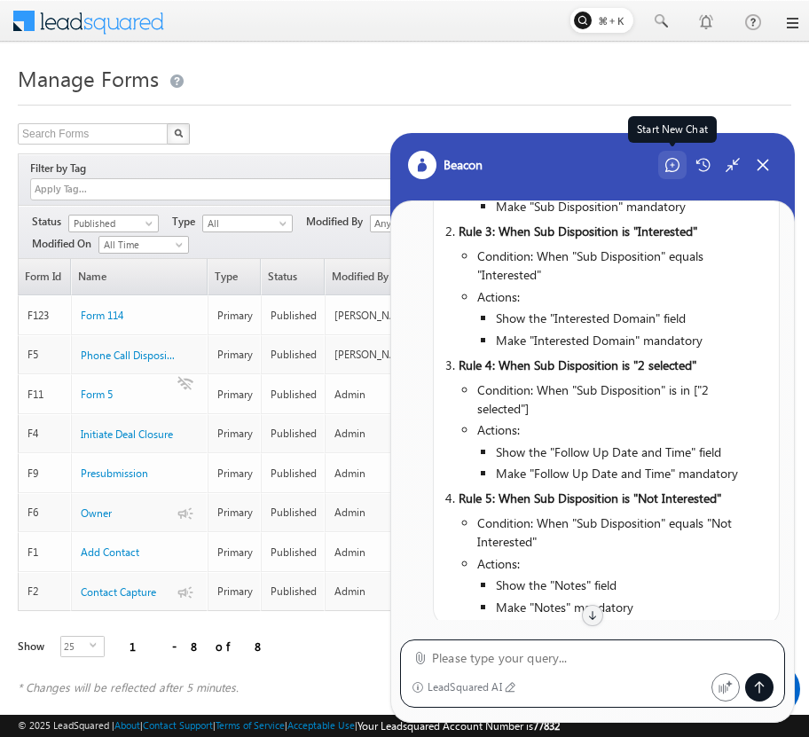
click at [665, 167] on icon at bounding box center [672, 165] width 14 height 14
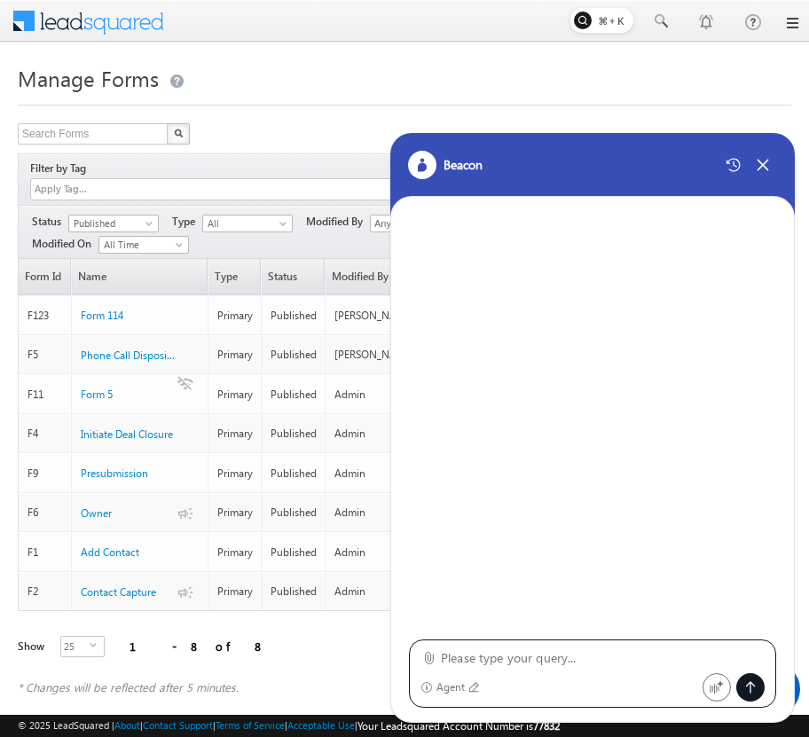
type textarea "Configure a "Phone Call Disposition-4" form in LeadSquared with the following s…"
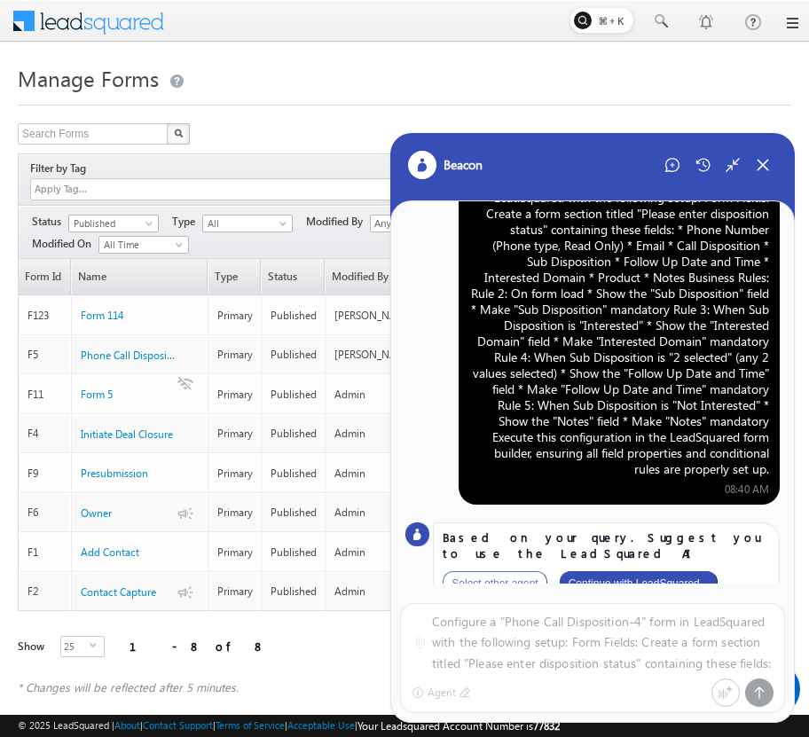
scroll to position [56, 0]
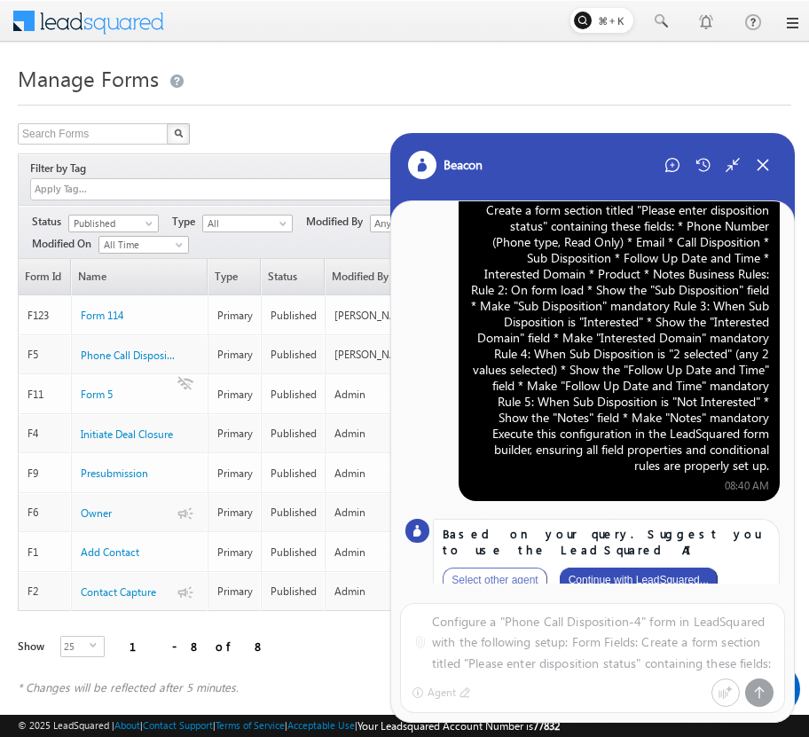
click at [674, 569] on button "Continue with LeadSquared..." at bounding box center [639, 580] width 158 height 25
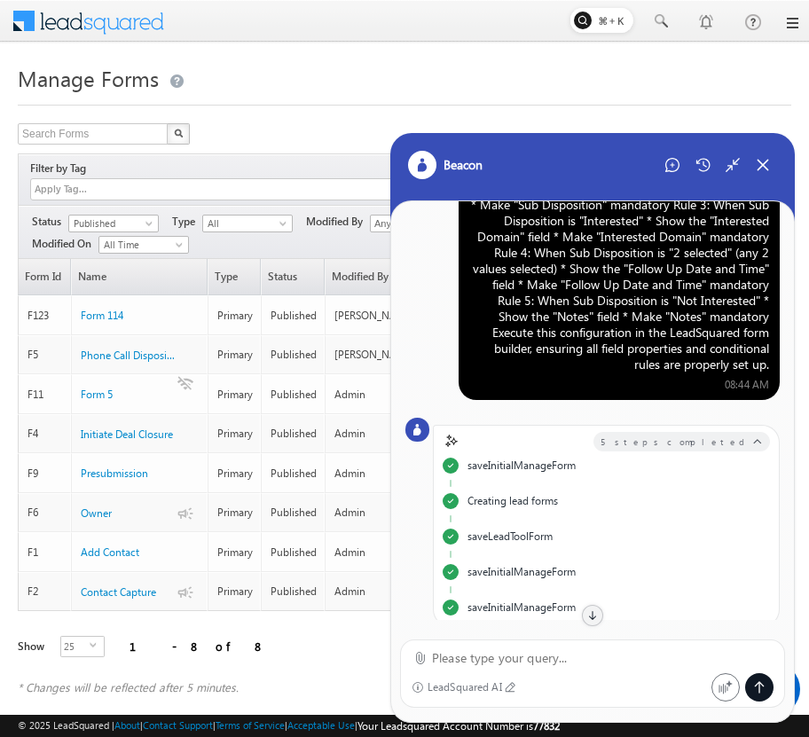
scroll to position [124, 0]
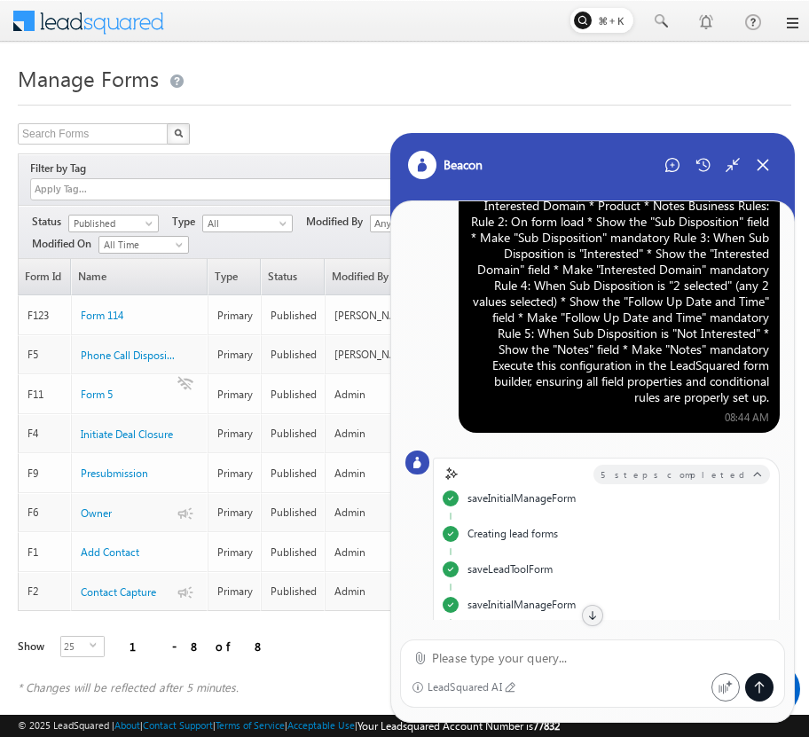
click at [661, 329] on div "Configure a "Phone Call Disposition-4" form in LeadSquared with the following s…" at bounding box center [619, 253] width 300 height 303
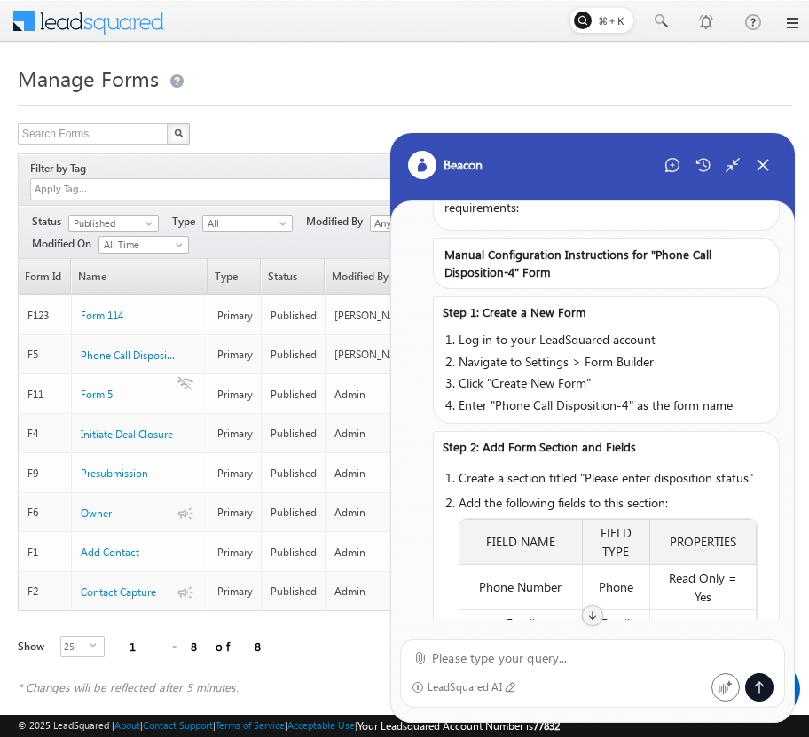
scroll to position [0, 0]
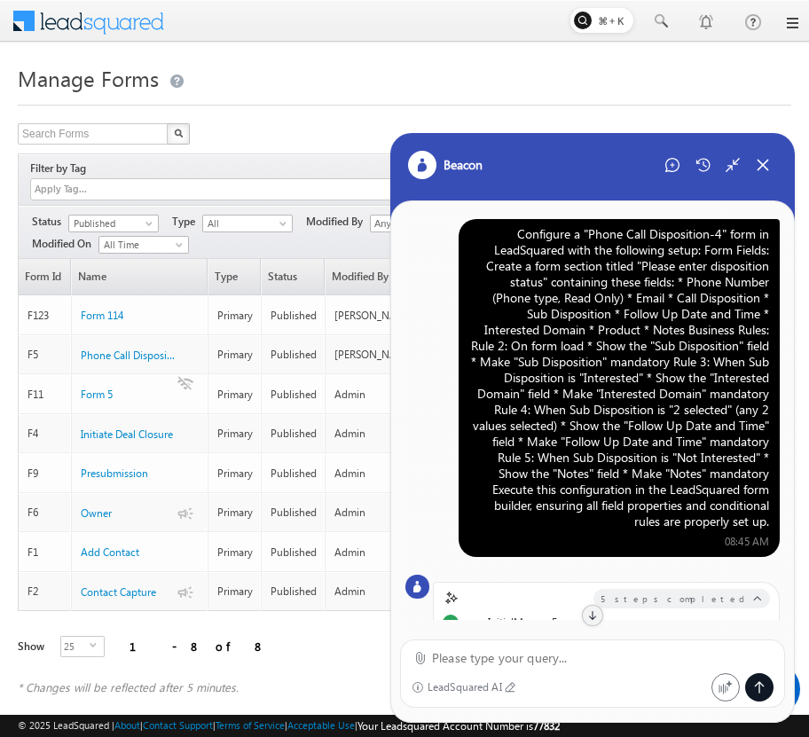
click at [653, 325] on div "Configure a "Phone Call Disposition-4" form in LeadSquared with the following s…" at bounding box center [619, 377] width 300 height 303
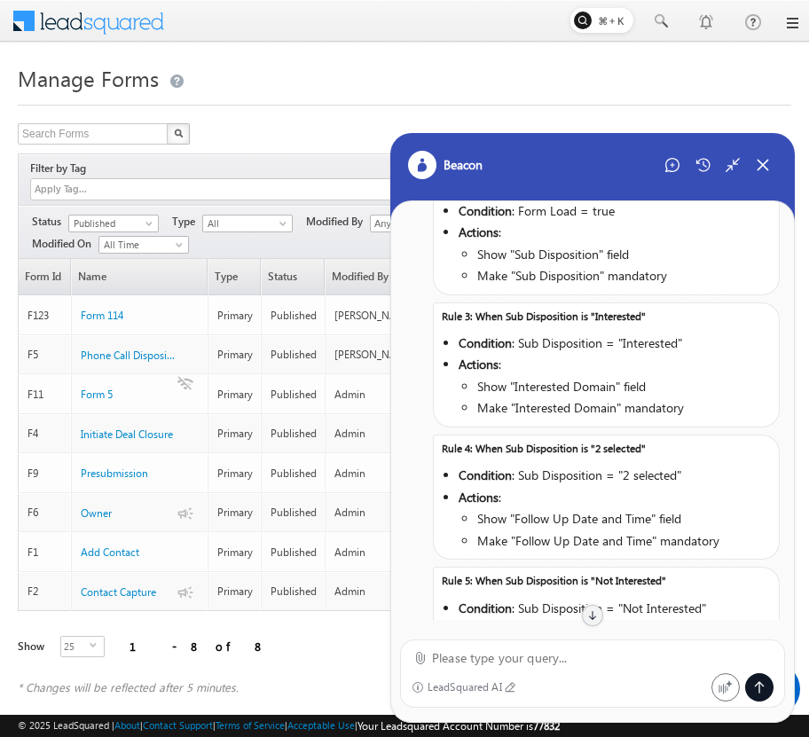
scroll to position [1885, 0]
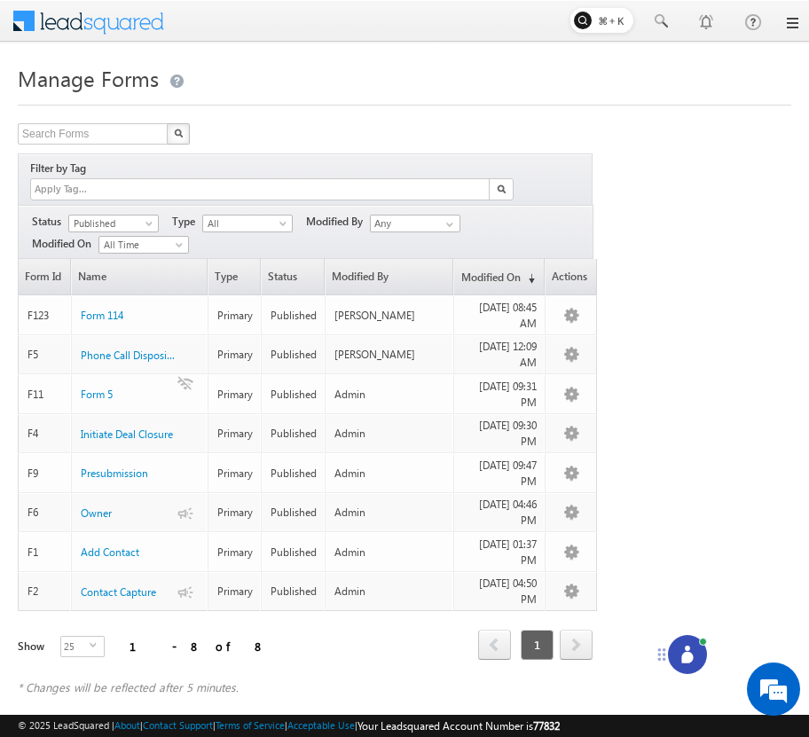
drag, startPoint x: 737, startPoint y: 699, endPoint x: 663, endPoint y: 650, distance: 88.3
click at [663, 650] on icon at bounding box center [662, 654] width 8 height 12
click at [680, 654] on icon at bounding box center [687, 655] width 18 height 18
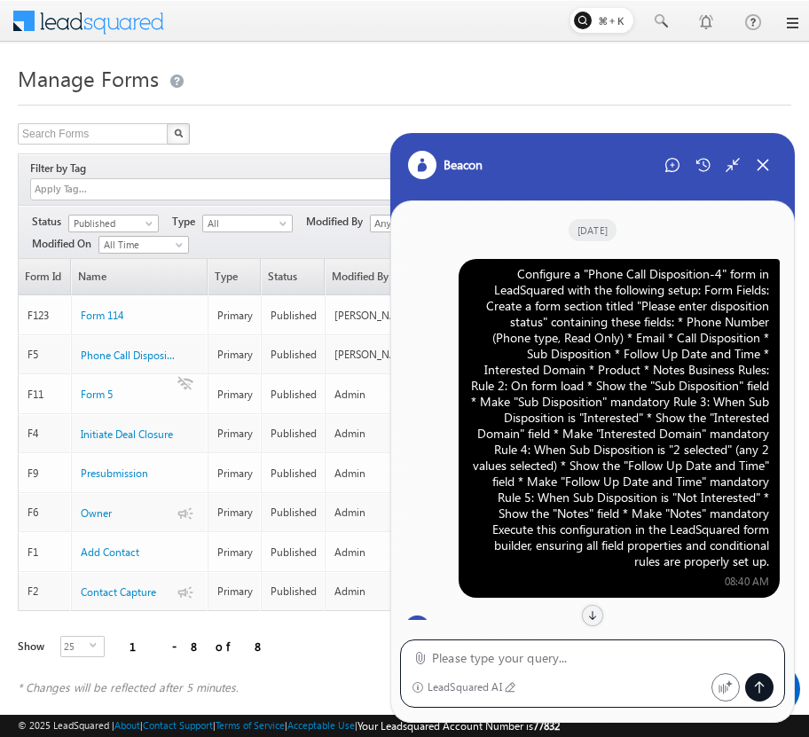
scroll to position [1650, 0]
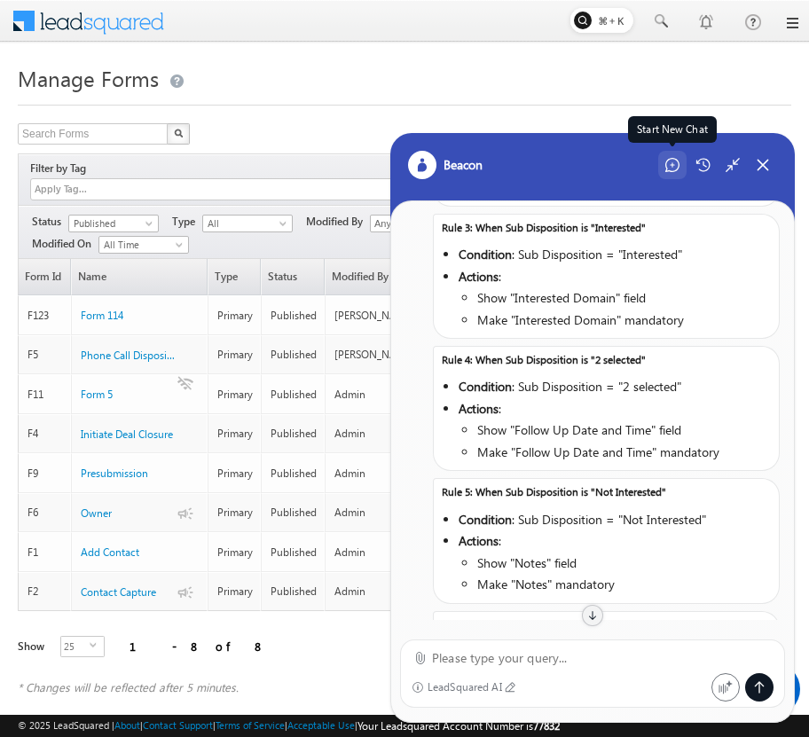
click at [669, 160] on icon at bounding box center [672, 165] width 14 height 14
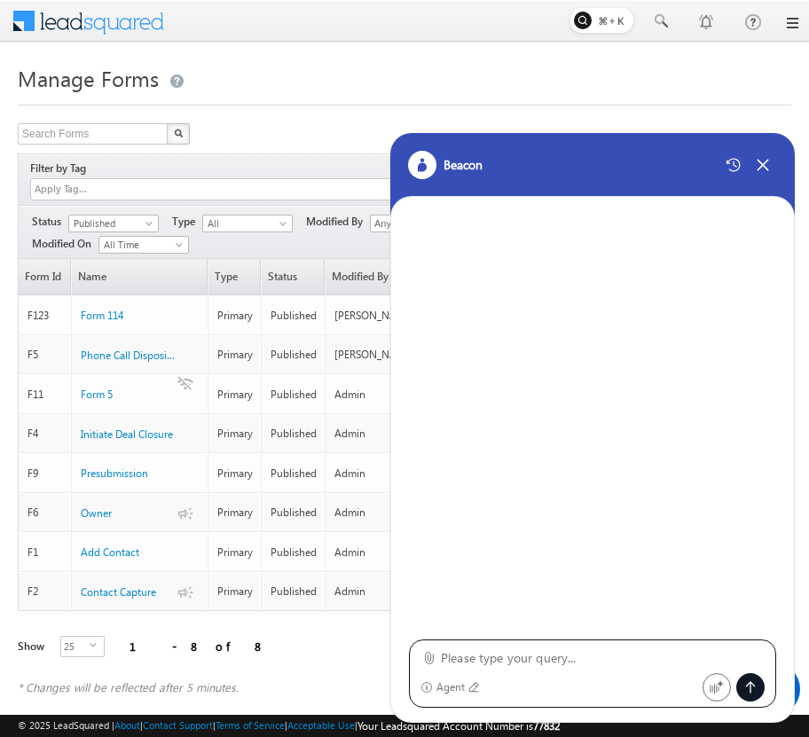
type textarea "Configure a "Phone Call Disposition-4" form in LeadSquared with the following s…"
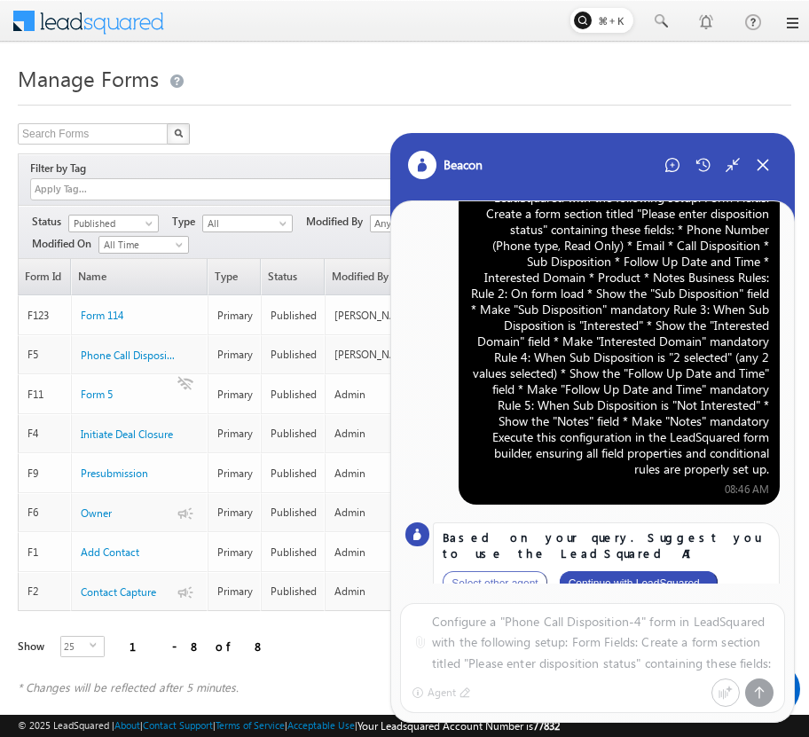
scroll to position [56, 0]
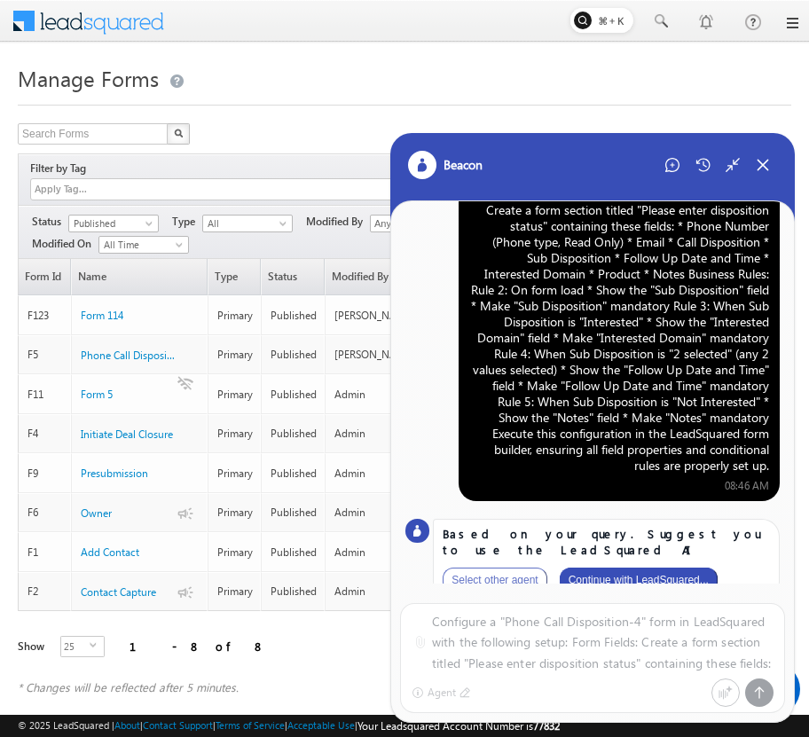
click at [649, 568] on button "Continue with LeadSquared..." at bounding box center [639, 580] width 158 height 25
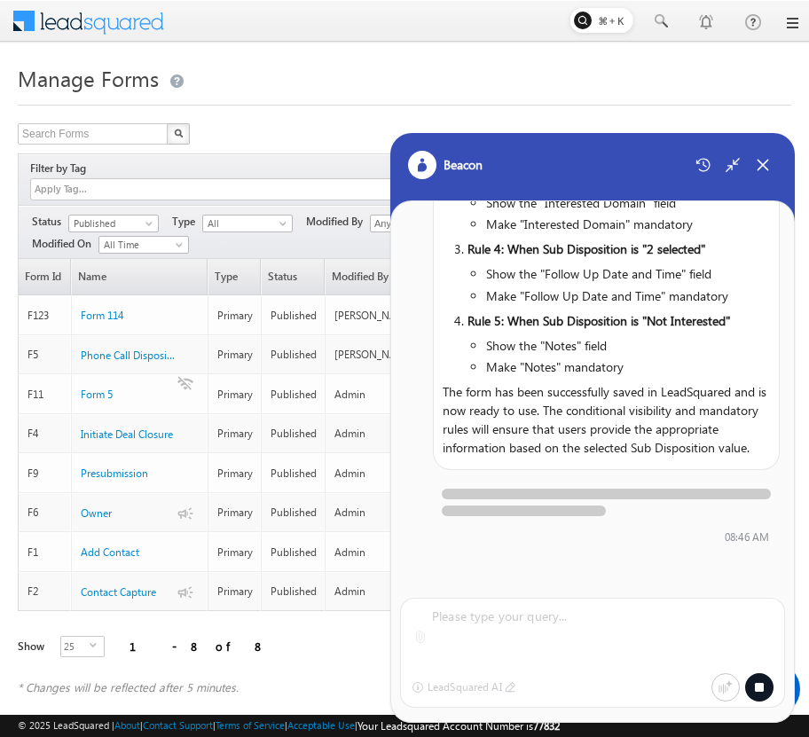
scroll to position [964, 0]
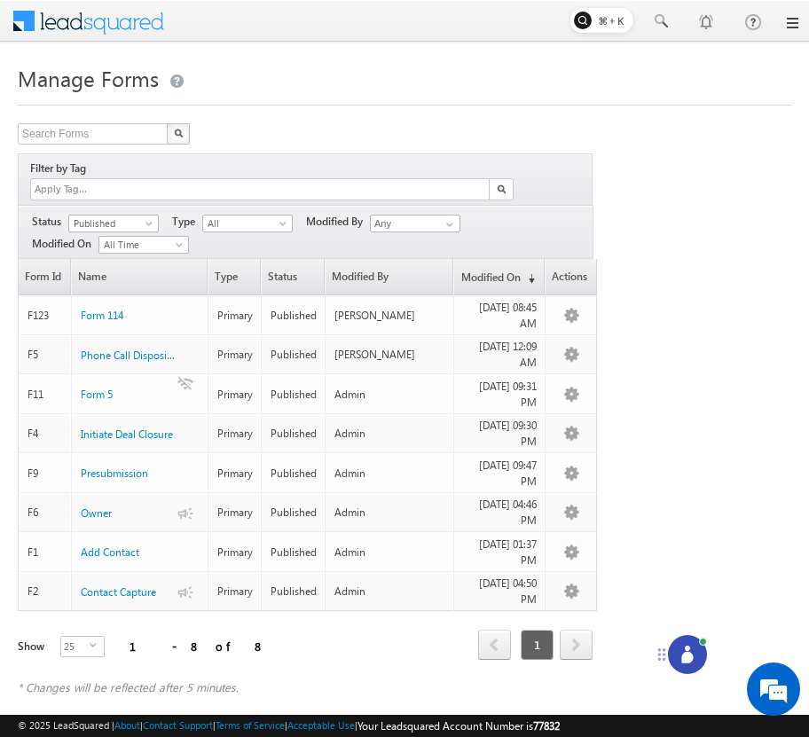
click at [697, 651] on div at bounding box center [687, 654] width 39 height 39
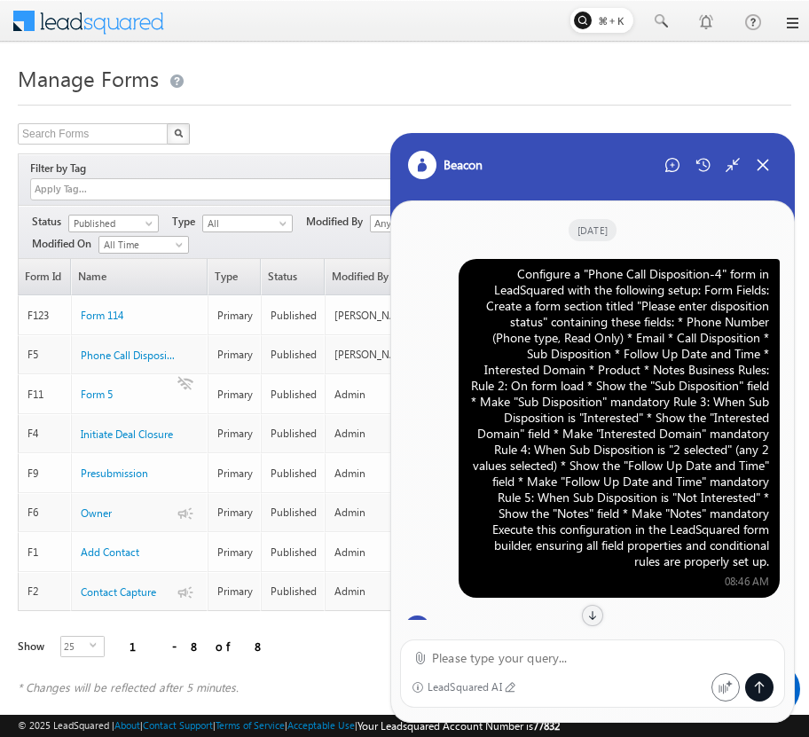
click at [687, 394] on div "Configure a "Phone Call Disposition-4" form in LeadSquared with the following s…" at bounding box center [619, 417] width 300 height 303
click at [668, 165] on icon at bounding box center [672, 165] width 14 height 14
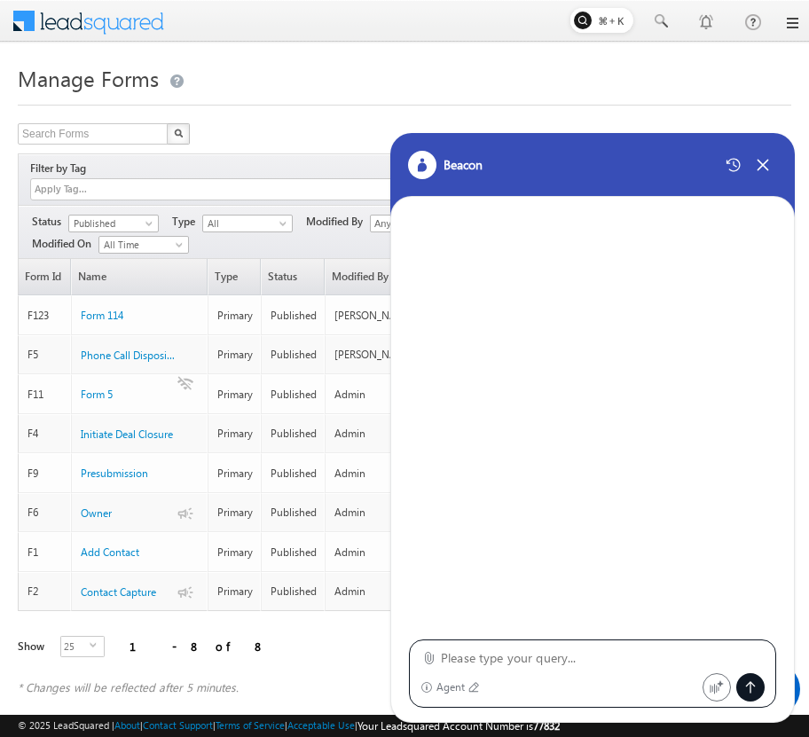
type textarea "Configure a "Phone Call Disposition-4" form in LeadSquared with the following s…"
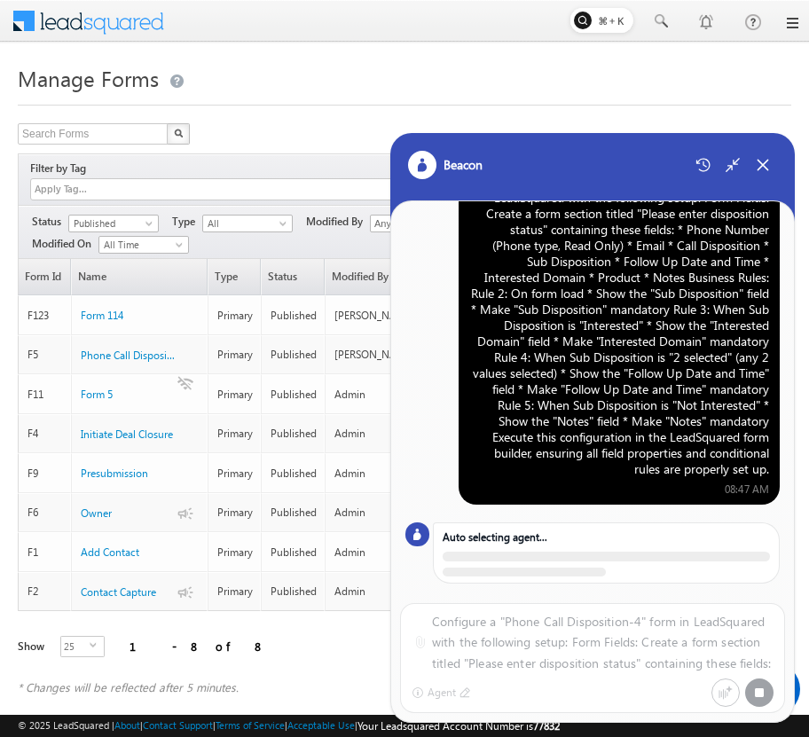
scroll to position [56, 0]
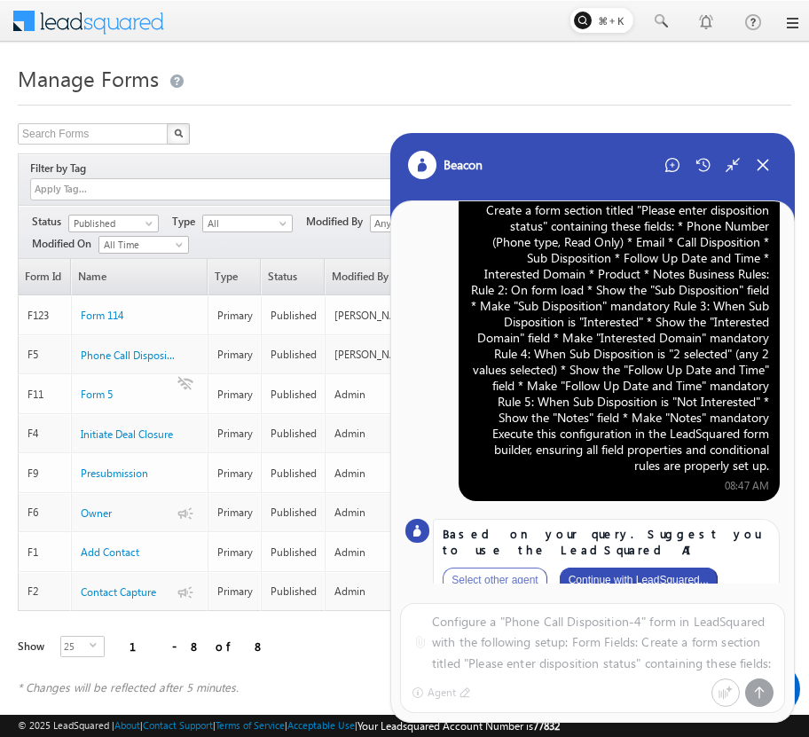
click at [607, 568] on button "Continue with LeadSquared..." at bounding box center [639, 580] width 158 height 25
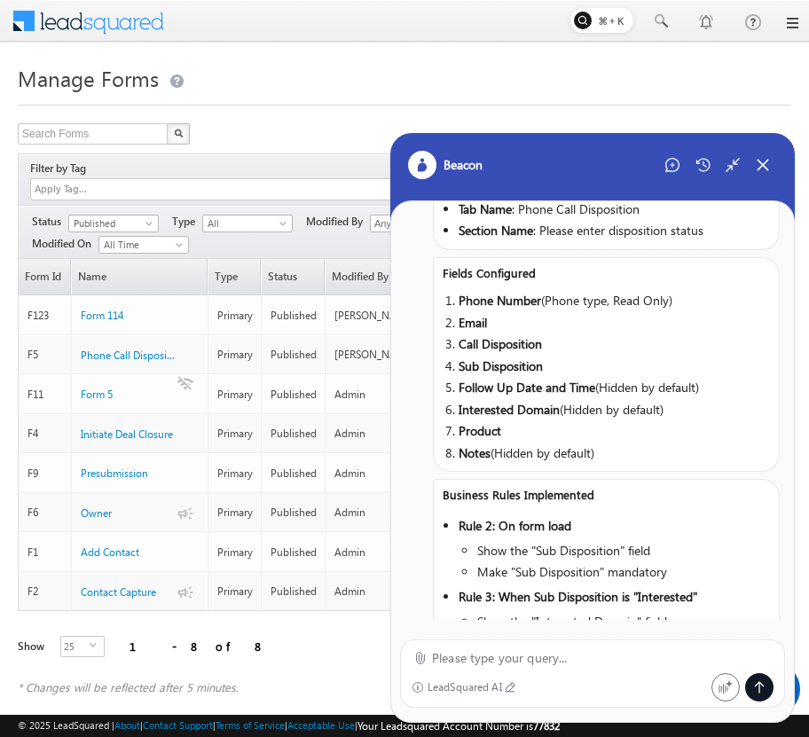
scroll to position [0, 0]
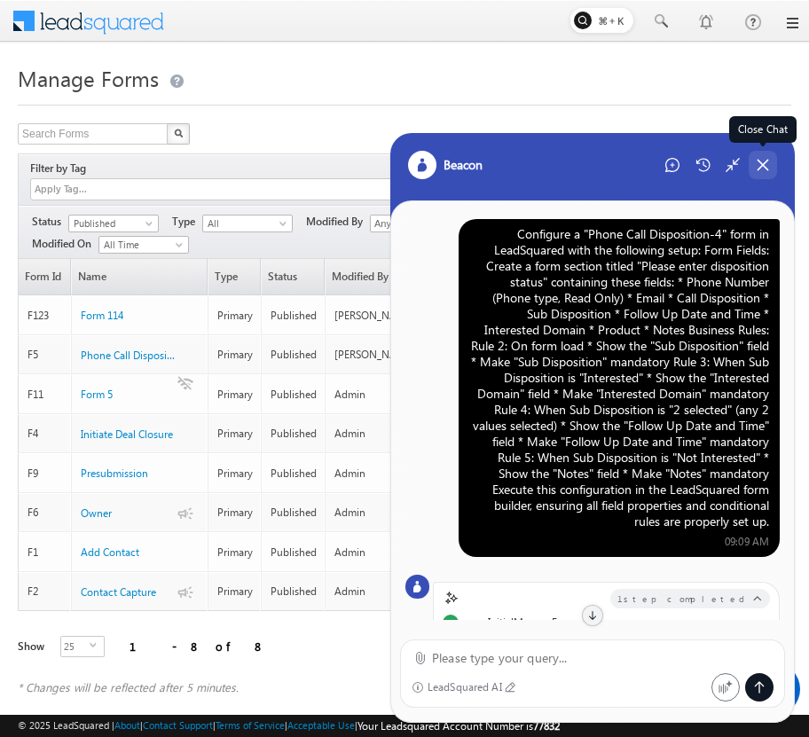
click at [762, 173] on div "Close Chat" at bounding box center [762, 165] width 28 height 28
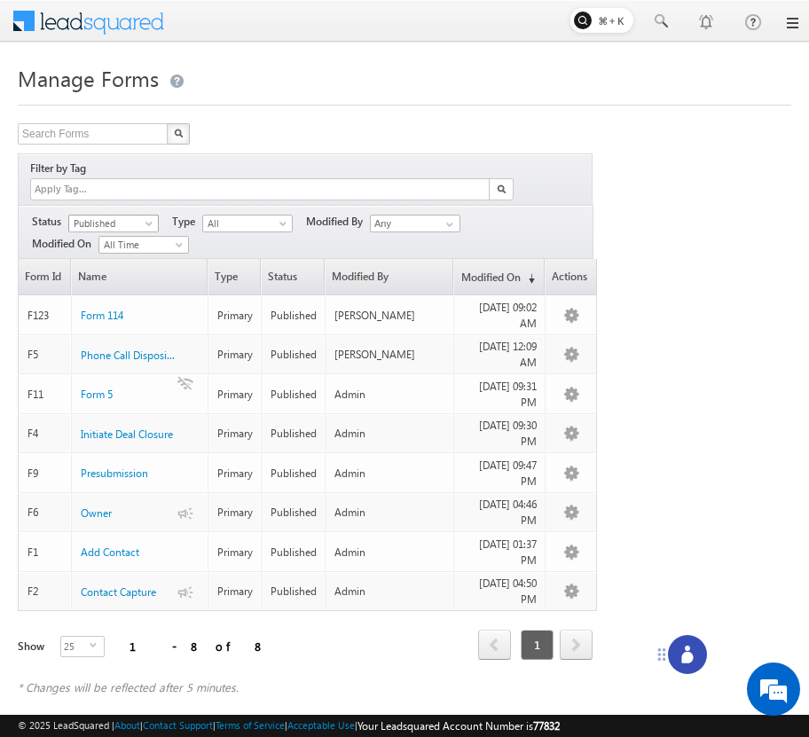
click at [137, 215] on span "Published" at bounding box center [111, 223] width 84 height 16
click at [121, 240] on link "Draft" at bounding box center [114, 241] width 90 height 16
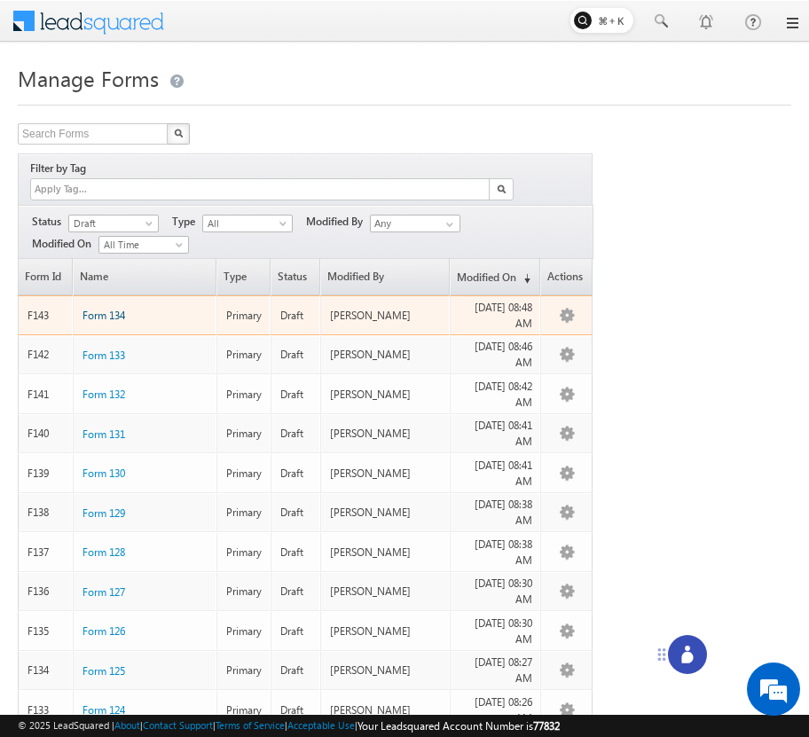
click at [106, 309] on span "Form 134" at bounding box center [103, 315] width 43 height 13
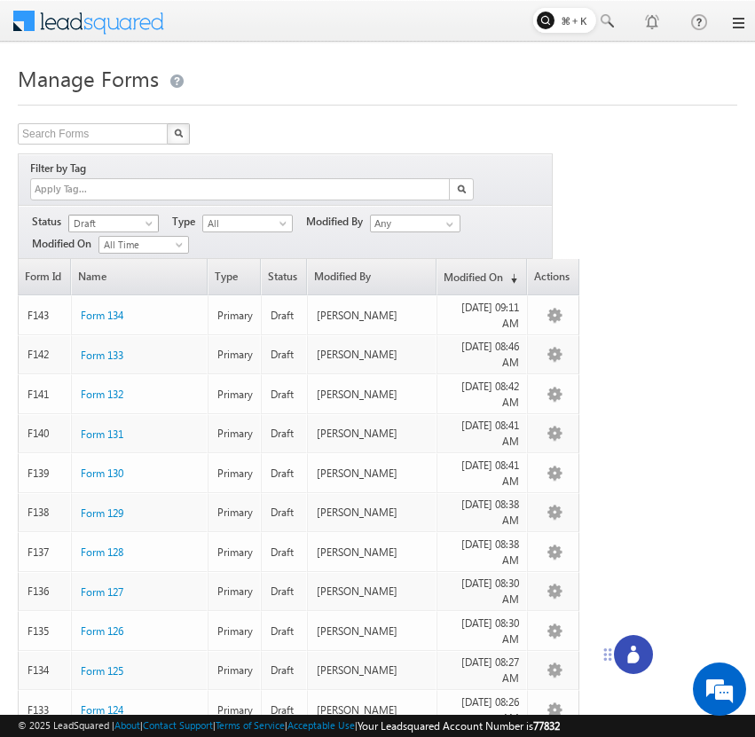
click at [116, 215] on span "Draft" at bounding box center [111, 223] width 84 height 16
click at [119, 259] on link "Published" at bounding box center [114, 259] width 90 height 16
click at [621, 650] on div at bounding box center [633, 654] width 39 height 39
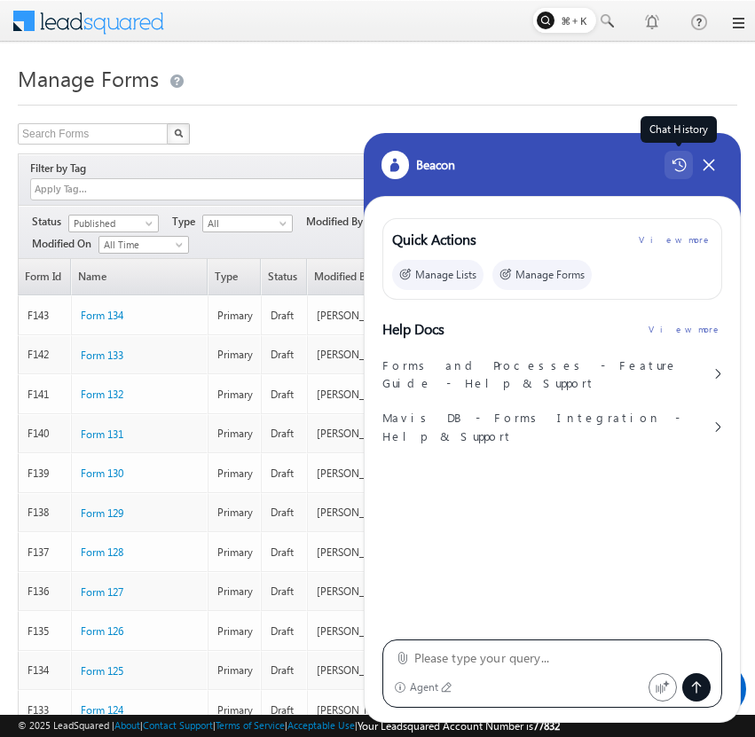
click at [674, 168] on icon at bounding box center [678, 165] width 15 height 14
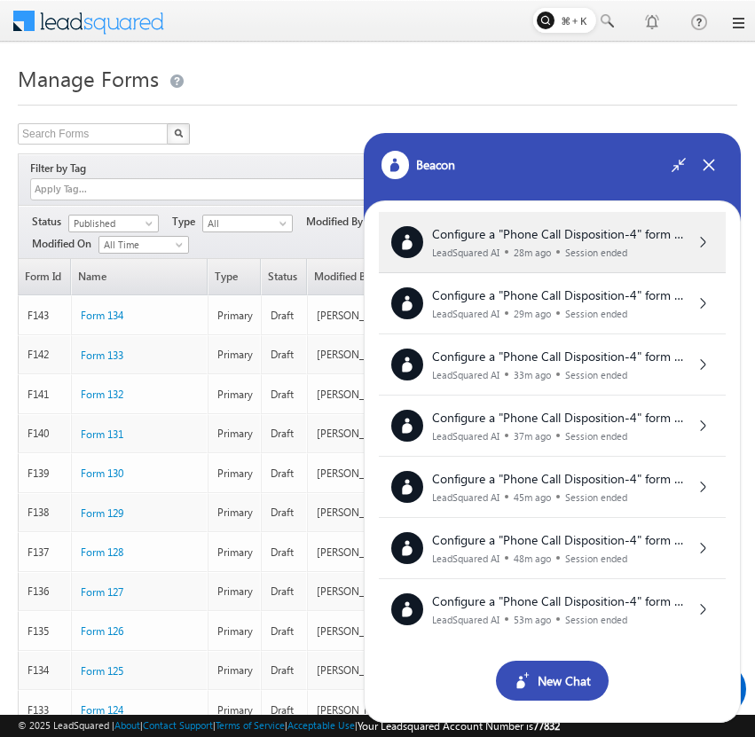
click at [638, 238] on span "Configure a "Phone Call Disposition-4" form in LeadSquared with the following s…" at bounding box center [558, 390] width 252 height 330
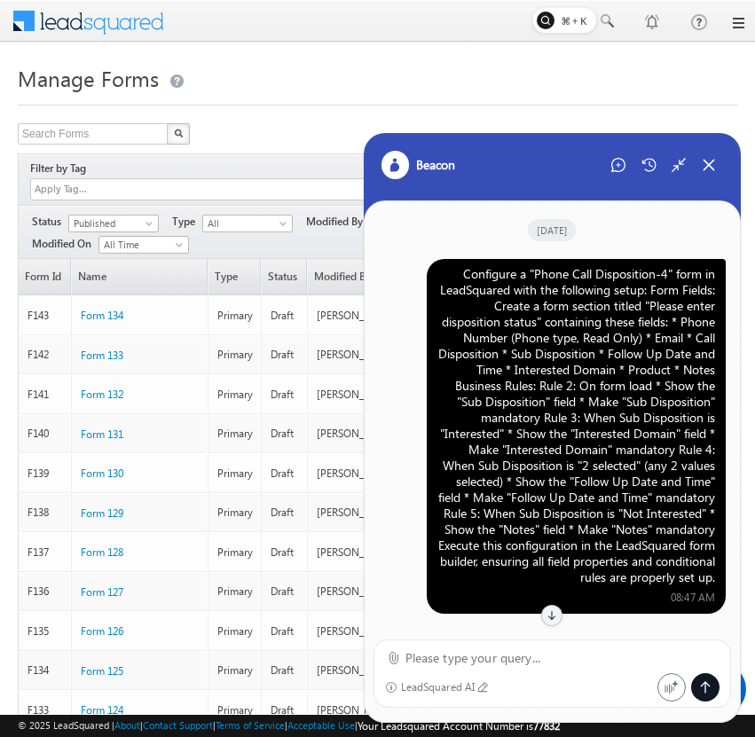
click at [612, 335] on div "Configure a "Phone Call Disposition-4" form in LeadSquared with the following s…" at bounding box center [576, 425] width 278 height 319
click at [620, 160] on icon at bounding box center [618, 165] width 14 height 14
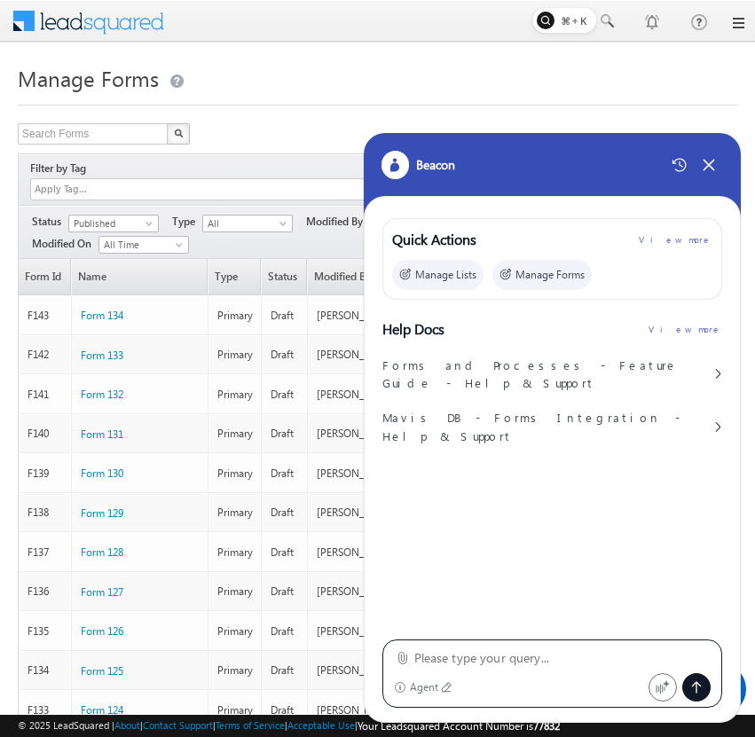
click at [482, 654] on textarea at bounding box center [562, 657] width 297 height 21
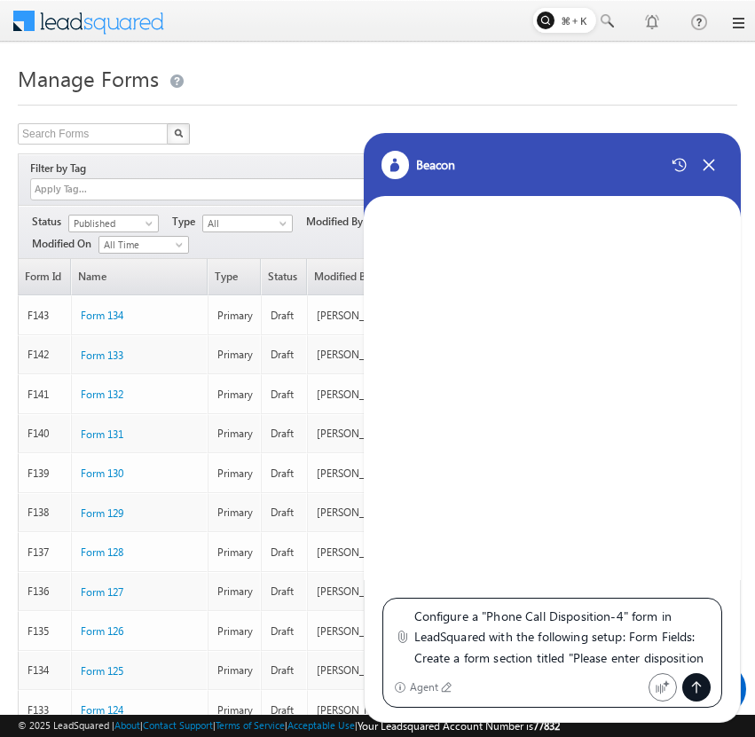
click at [627, 614] on textarea "Configure a "Phone Call Disposition-4" form in LeadSquared with the following s…" at bounding box center [562, 637] width 297 height 63
type textarea "Configure a "Phone Call Disposition-41" form in LeadSquared with the following …"
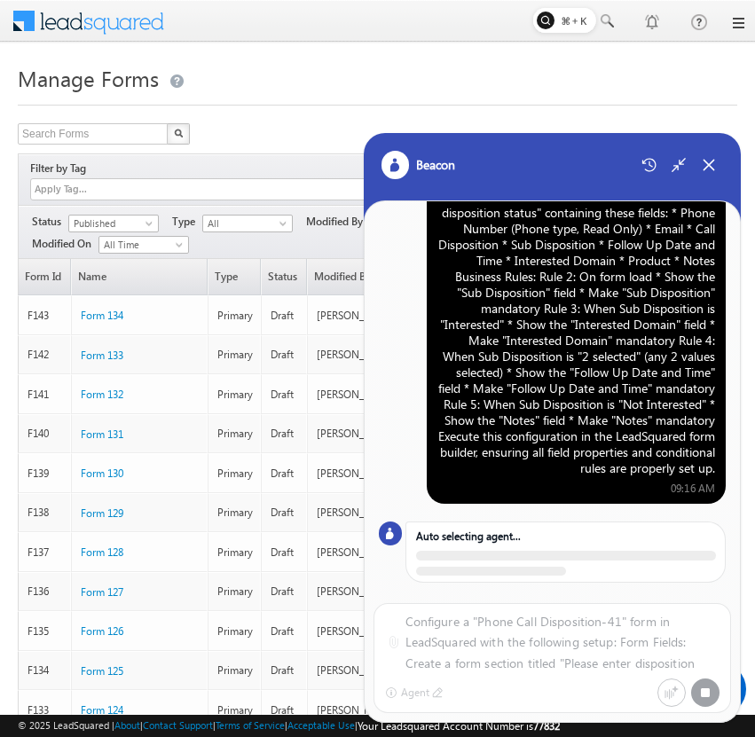
scroll to position [104, 0]
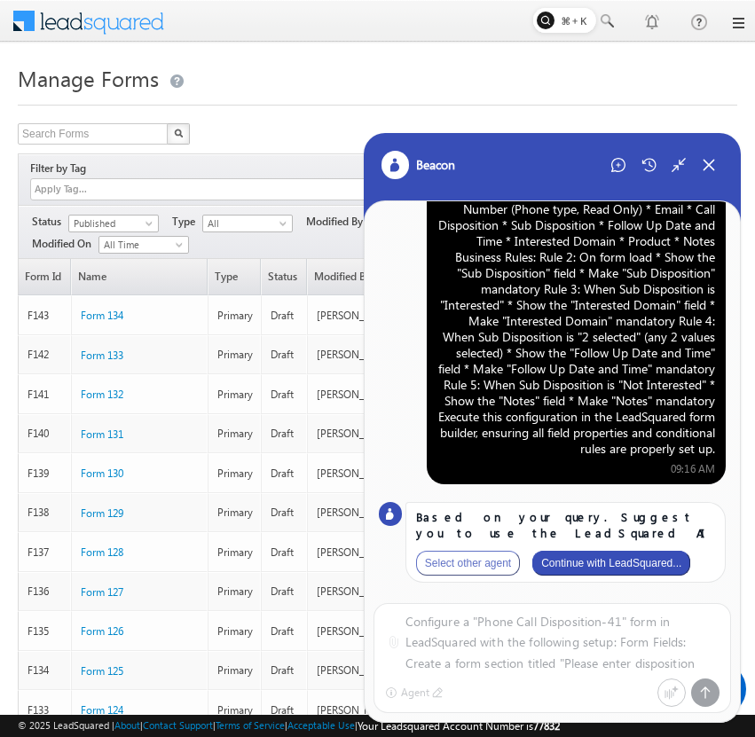
click at [675, 554] on button "Continue with LeadSquared..." at bounding box center [611, 563] width 158 height 25
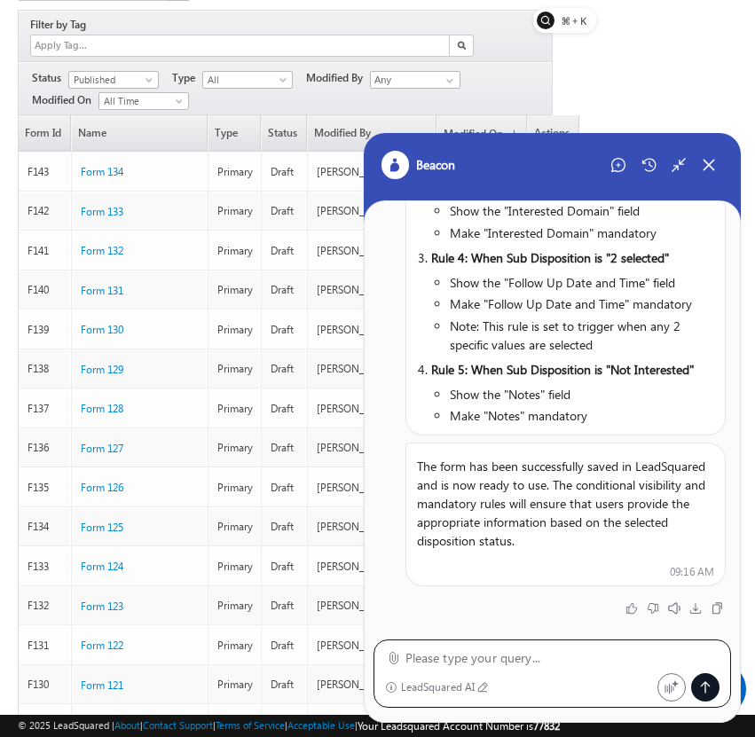
scroll to position [132, 0]
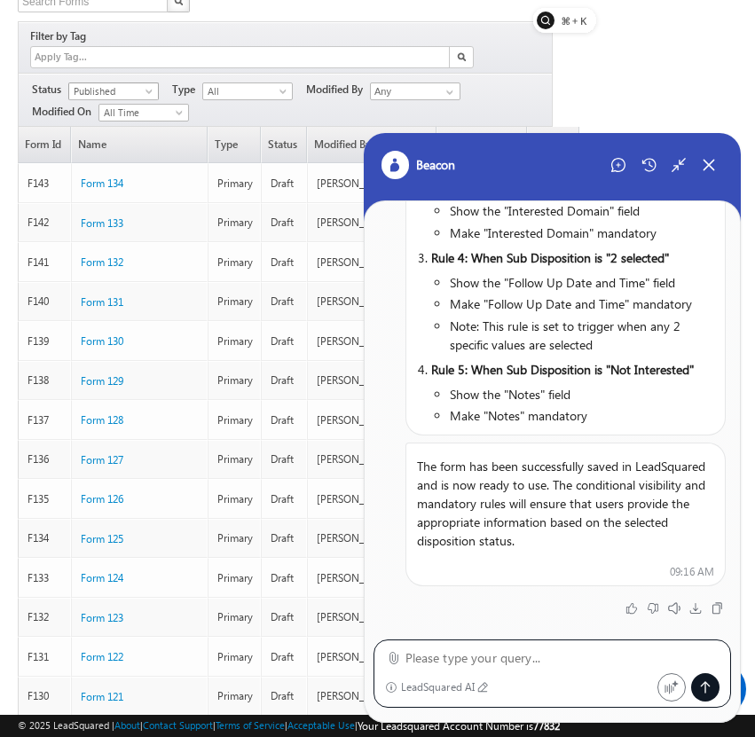
click at [125, 83] on span "Published" at bounding box center [111, 91] width 84 height 16
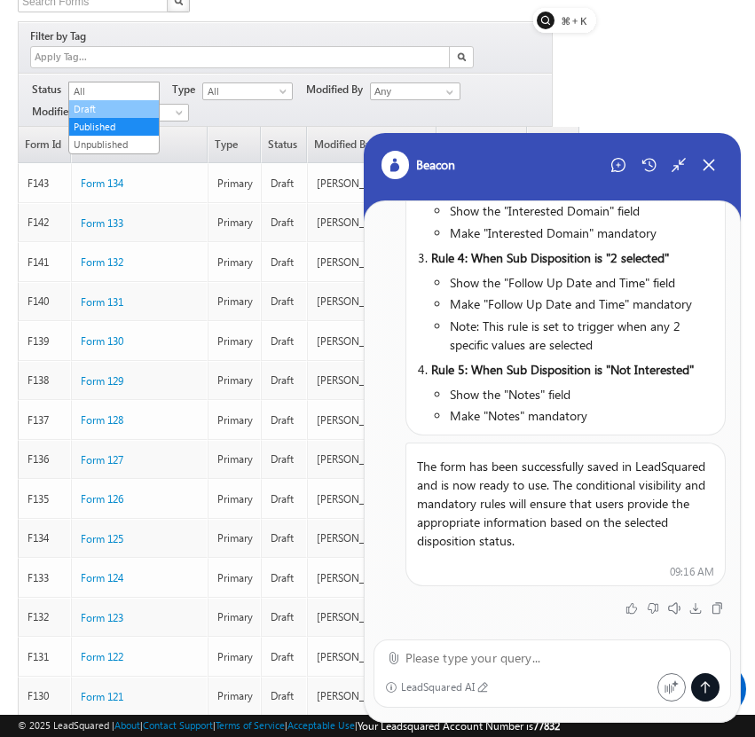
click at [128, 106] on link "Draft" at bounding box center [114, 109] width 90 height 16
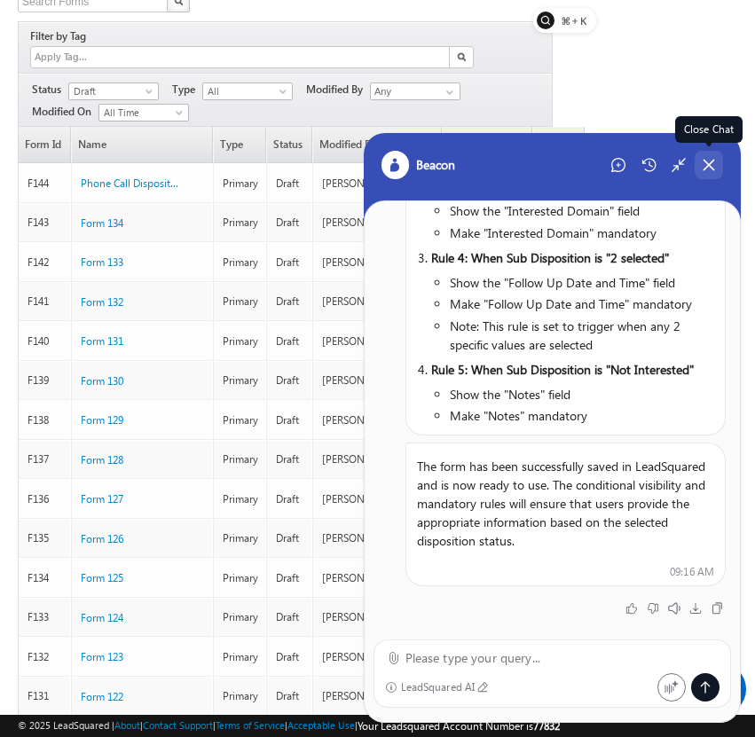
click at [709, 165] on icon at bounding box center [709, 165] width 16 height 16
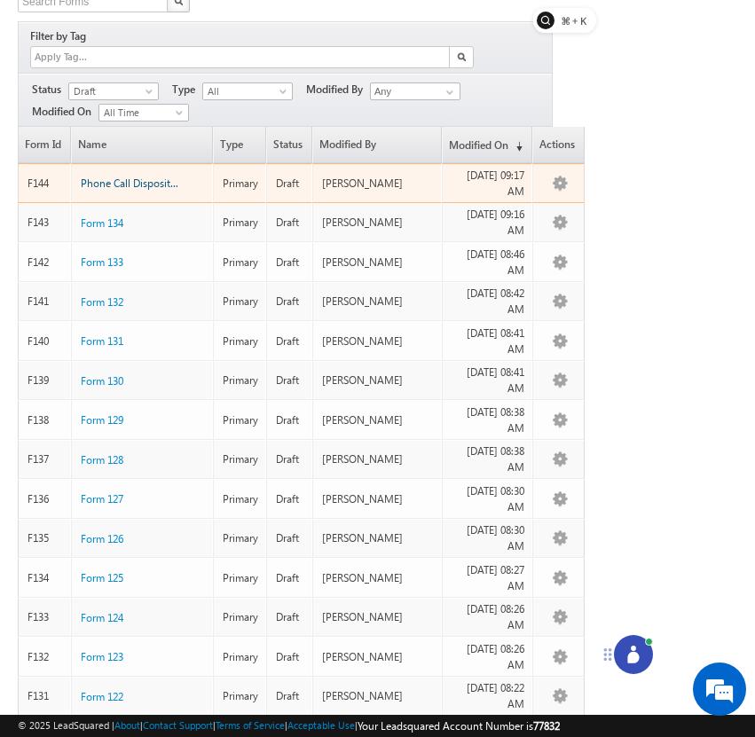
click at [137, 176] on span "Phone Call Disposition-41" at bounding box center [141, 182] width 120 height 13
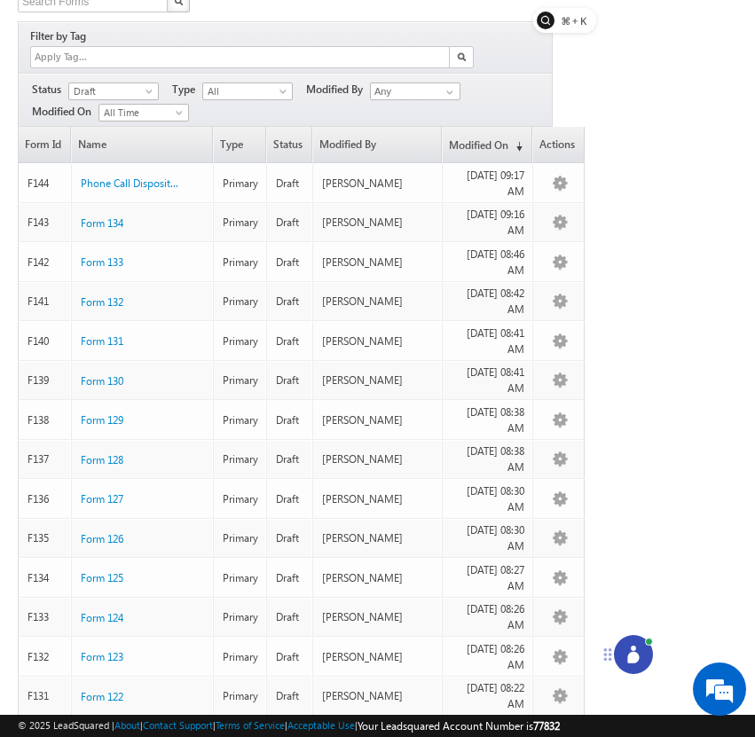
click at [633, 642] on div at bounding box center [633, 654] width 39 height 39
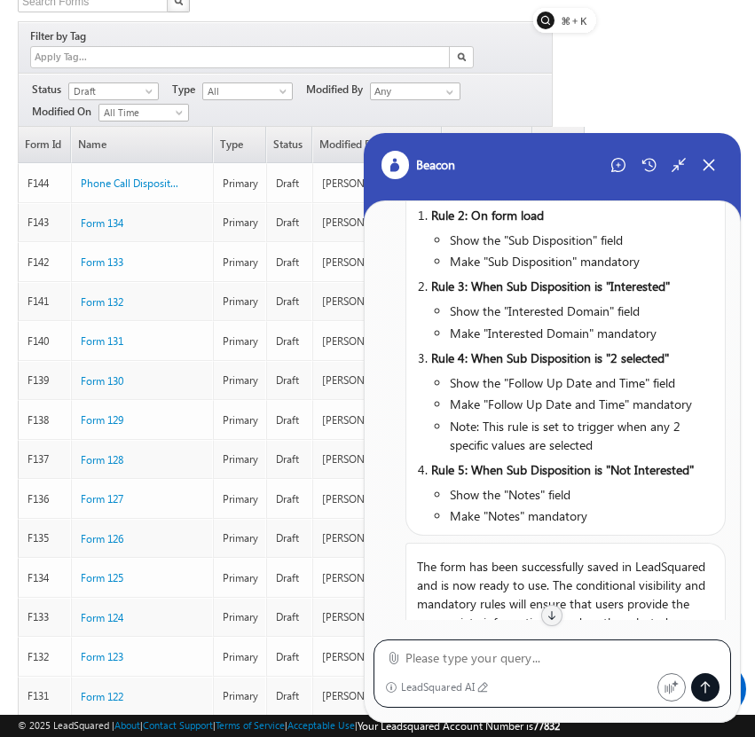
scroll to position [474, 0]
